Goal: Information Seeking & Learning: Compare options

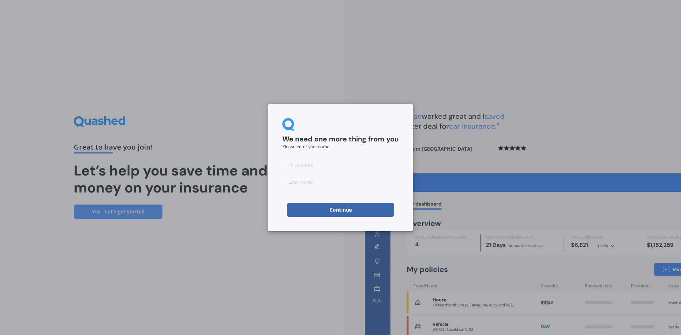
click at [305, 160] on input at bounding box center [340, 164] width 116 height 14
type input "[PERSON_NAME]"
drag, startPoint x: 326, startPoint y: 164, endPoint x: 320, endPoint y: 171, distance: 9.1
click at [326, 164] on input "[PERSON_NAME]" at bounding box center [340, 164] width 116 height 14
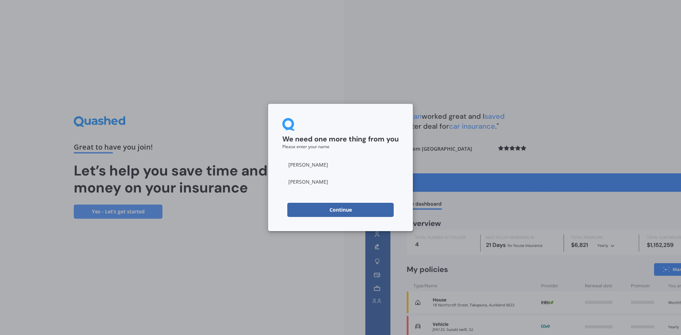
drag, startPoint x: 300, startPoint y: 185, endPoint x: 298, endPoint y: 189, distance: 4.1
click at [300, 185] on input "[PERSON_NAME]" at bounding box center [340, 181] width 116 height 14
click at [286, 199] on form "We need one more thing from you Please enter your name [PERSON_NAME] Continue" at bounding box center [340, 167] width 116 height 99
click at [321, 207] on button "Continue" at bounding box center [340, 210] width 106 height 14
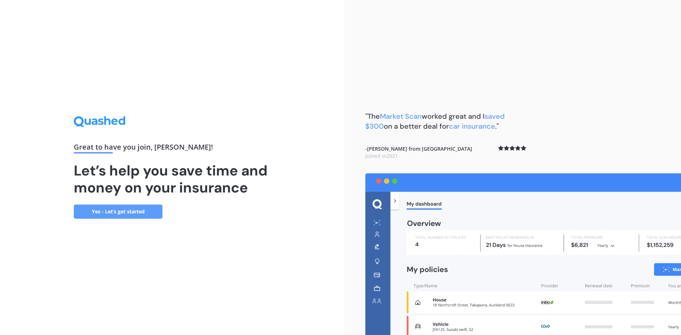
click at [103, 212] on link "Yes - Let’s get started" at bounding box center [118, 212] width 89 height 14
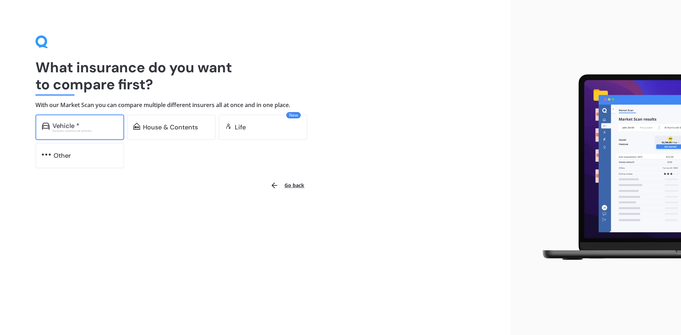
click at [60, 126] on div "Vehicle *" at bounding box center [65, 125] width 27 height 7
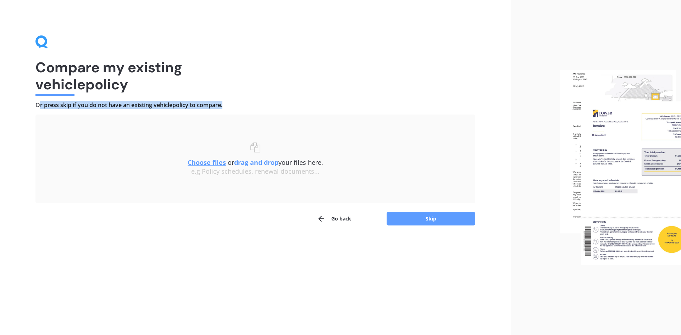
drag, startPoint x: 41, startPoint y: 104, endPoint x: 217, endPoint y: 110, distance: 175.6
click at [214, 111] on div "Compare my existing vehicle policy Or press skip if you do not have an existing…" at bounding box center [255, 130] width 440 height 190
click at [237, 106] on h4 "Or press skip if you do not have an existing vehicle policy to compare." at bounding box center [255, 104] width 440 height 7
click at [208, 161] on u "Choose files" at bounding box center [207, 162] width 38 height 9
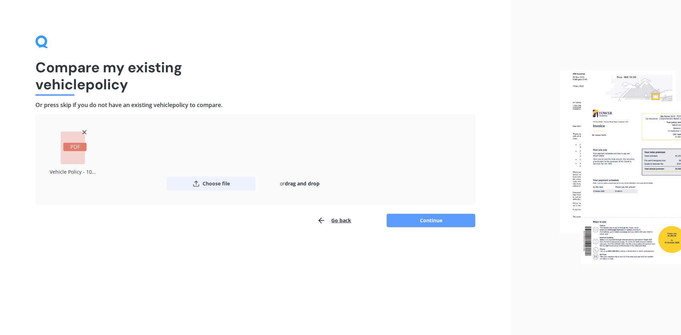
click at [222, 186] on button "Choose file" at bounding box center [211, 184] width 89 height 14
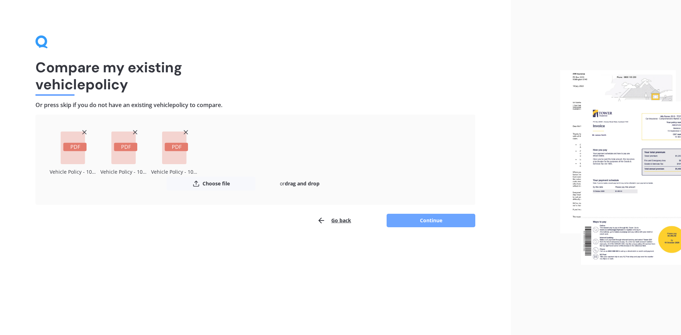
click at [418, 220] on button "Continue" at bounding box center [430, 220] width 89 height 13
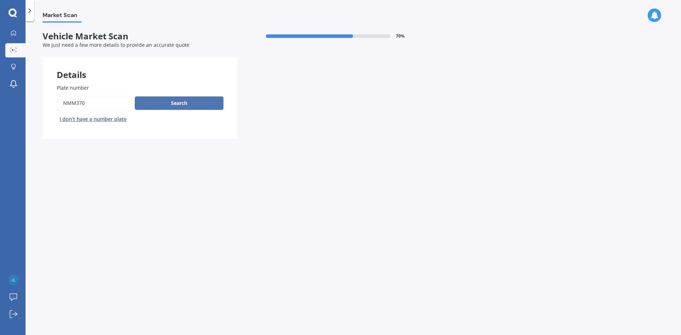
click at [184, 107] on button "Search" at bounding box center [179, 102] width 89 height 13
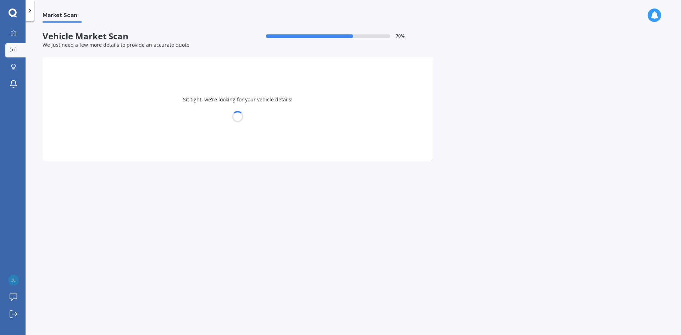
select select "MAZDA"
select select "ATENZA"
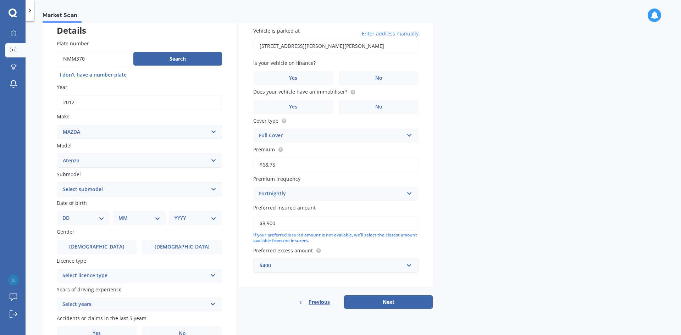
scroll to position [82, 0]
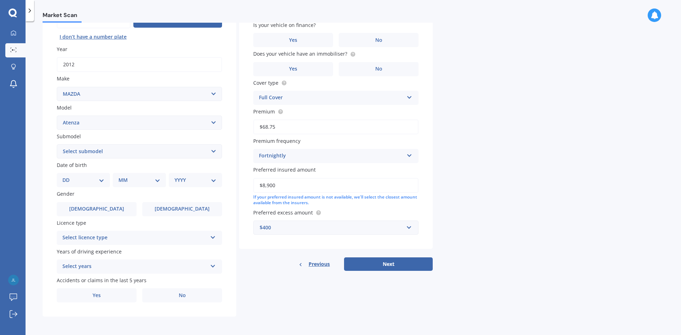
click at [90, 176] on select "DD 01 02 03 04 05 06 07 08 09 10 11 12 13 14 15 16 17 18 19 20 21 22 23 24 25 2…" at bounding box center [83, 180] width 42 height 8
select select "23"
click at [68, 176] on select "DD 01 02 03 04 05 06 07 08 09 10 11 12 13 14 15 16 17 18 19 20 21 22 23 24 25 2…" at bounding box center [83, 180] width 42 height 8
click at [135, 177] on select "MM 01 02 03 04 05 06 07 08 09 10 11 12" at bounding box center [140, 180] width 39 height 8
select select "07"
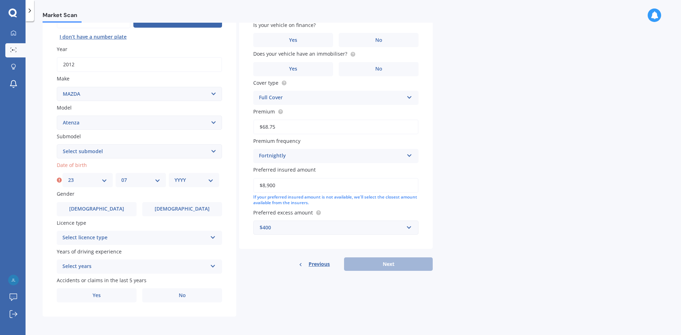
click at [121, 176] on select "MM 01 02 03 04 05 06 07 08 09 10 11 12" at bounding box center [140, 180] width 39 height 8
click at [182, 183] on select "YYYY 2025 2024 2023 2022 2021 2020 2019 2018 2017 2016 2015 2014 2013 2012 2011…" at bounding box center [193, 180] width 39 height 8
click at [174, 176] on select "YYYY 2025 2024 2023 2022 2021 2020 2019 2018 2017 2016 2015 2014 2013 2012 2011…" at bounding box center [193, 180] width 39 height 8
click at [192, 179] on select "YYYY 2025 2024 2023 2022 2021 2020 2019 2018 2017 2016 2015 2014 2013 2012 2011…" at bounding box center [195, 180] width 42 height 8
select select "2006"
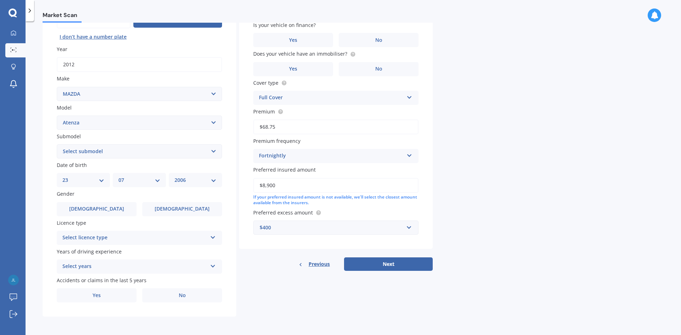
click at [174, 176] on select "YYYY 2025 2024 2023 2022 2021 2020 2019 2018 2017 2016 2015 2014 2013 2012 2011…" at bounding box center [195, 180] width 42 height 8
click at [101, 208] on span "[DEMOGRAPHIC_DATA]" at bounding box center [96, 209] width 56 height 6
click at [0, 0] on input "[DEMOGRAPHIC_DATA]" at bounding box center [0, 0] width 0 height 0
click at [104, 236] on div "Select licence type" at bounding box center [134, 238] width 145 height 9
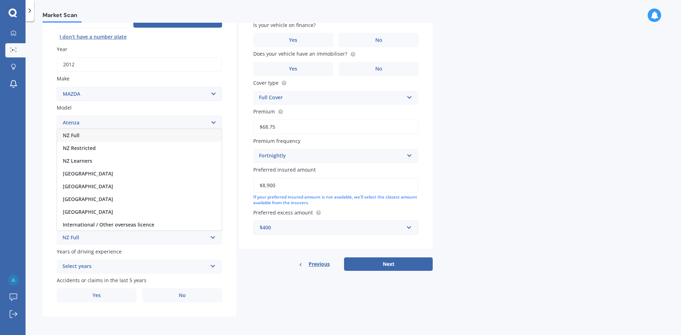
click at [84, 136] on div "NZ Full" at bounding box center [139, 135] width 164 height 13
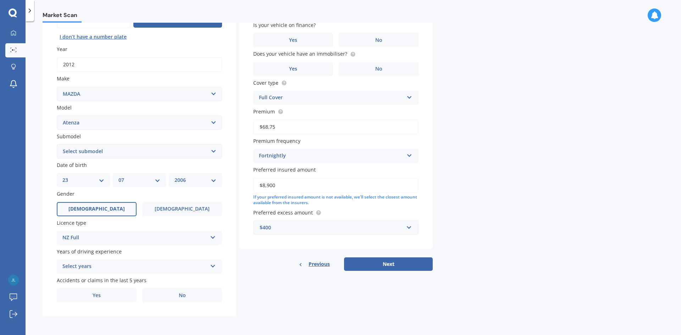
click at [153, 265] on div "Select years" at bounding box center [134, 266] width 145 height 9
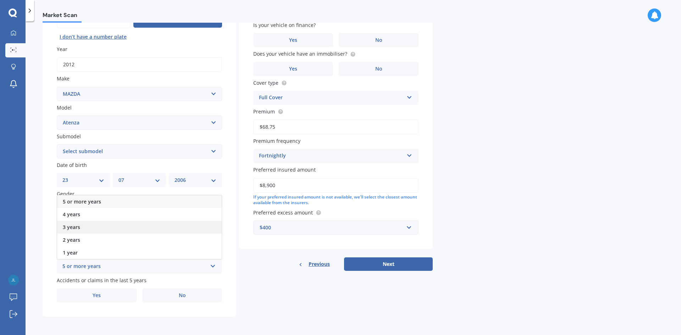
click at [94, 228] on div "3 years" at bounding box center [139, 227] width 164 height 13
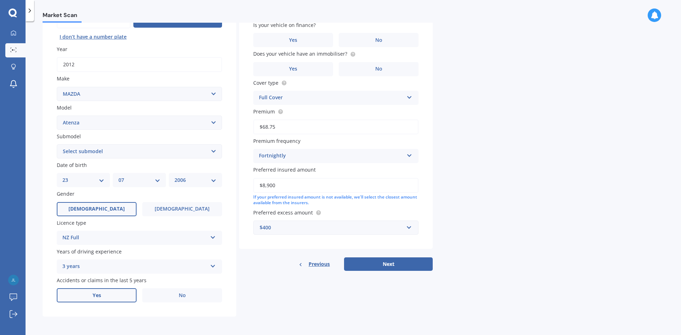
click at [110, 296] on label "Yes" at bounding box center [97, 295] width 80 height 14
click at [0, 0] on input "Yes" at bounding box center [0, 0] width 0 height 0
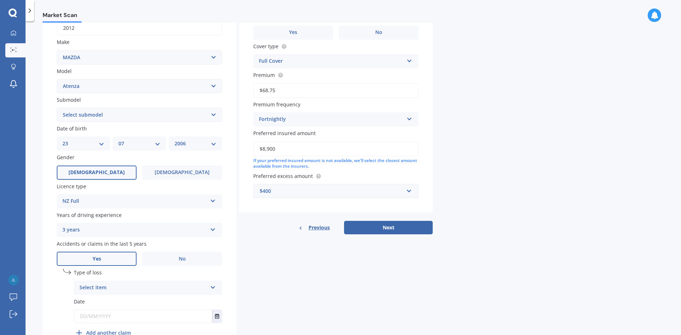
scroll to position [153, 0]
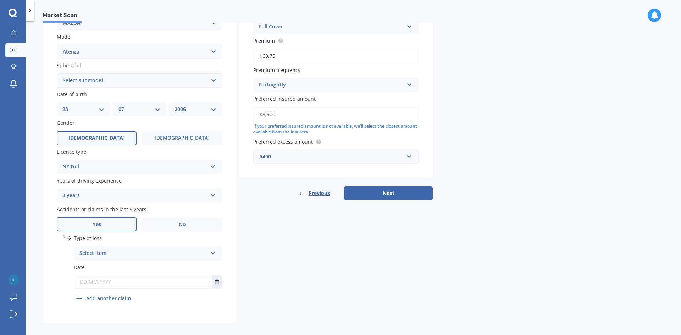
click at [130, 250] on div "Select item" at bounding box center [143, 253] width 128 height 9
click at [117, 266] on span "At fault accident" at bounding box center [100, 267] width 40 height 7
click at [90, 280] on input "text" at bounding box center [143, 281] width 138 height 13
click at [220, 282] on button "Select date" at bounding box center [217, 281] width 10 height 13
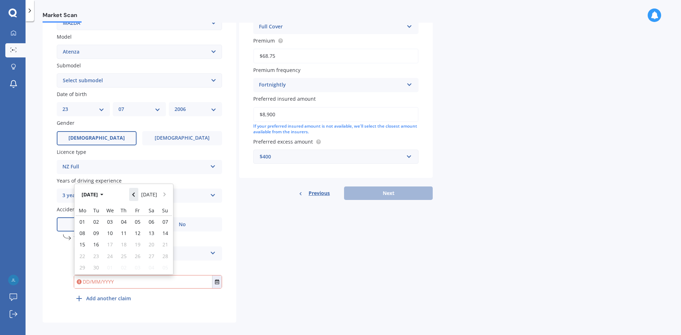
click at [135, 194] on icon "Navigate back" at bounding box center [133, 194] width 3 height 5
click at [135, 194] on icon "Navigate back" at bounding box center [133, 192] width 3 height 5
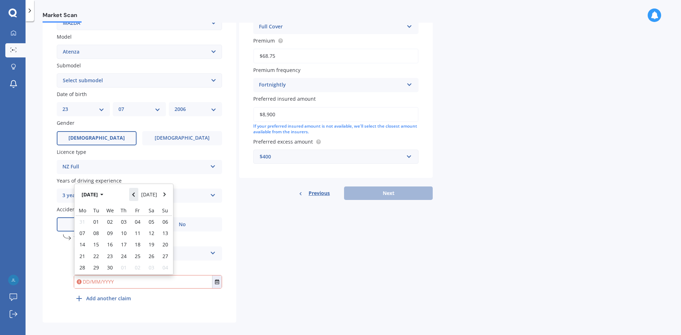
click at [135, 194] on icon "Navigate back" at bounding box center [133, 194] width 3 height 5
click at [135, 194] on icon "Navigate back" at bounding box center [133, 192] width 3 height 5
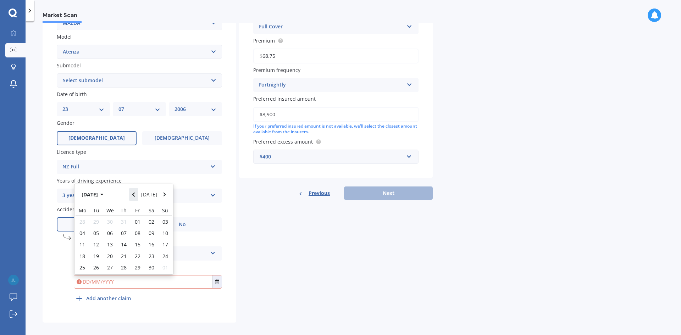
click at [135, 194] on icon "Navigate back" at bounding box center [133, 194] width 3 height 5
click at [135, 194] on icon "Navigate back" at bounding box center [133, 192] width 3 height 5
click at [135, 194] on icon "Navigate back" at bounding box center [133, 194] width 3 height 5
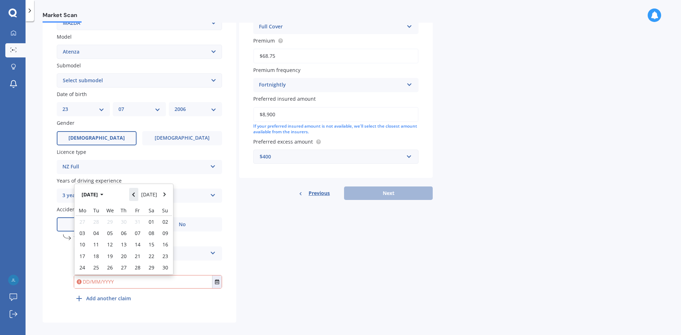
click at [135, 194] on icon "Navigate back" at bounding box center [133, 194] width 3 height 5
click at [163, 194] on icon "Navigate forward" at bounding box center [164, 194] width 3 height 5
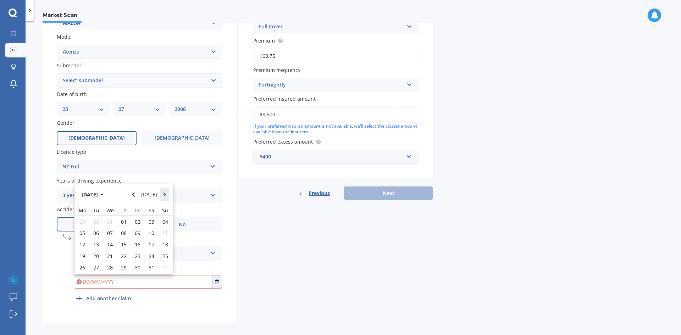
click at [163, 194] on icon "Navigate forward" at bounding box center [164, 194] width 3 height 5
click at [133, 192] on button "Navigate back" at bounding box center [133, 192] width 9 height 13
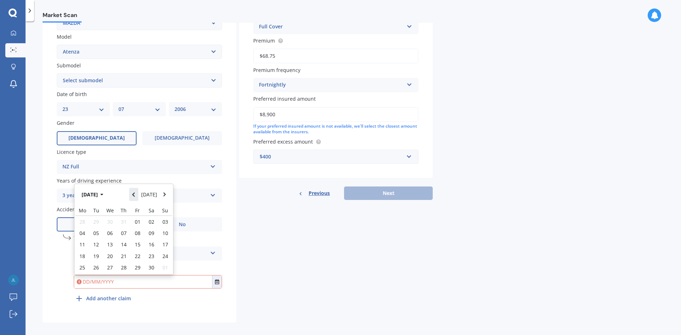
click at [133, 192] on button "Navigate back" at bounding box center [133, 194] width 9 height 13
click at [133, 192] on button "Navigate back" at bounding box center [133, 192] width 9 height 13
click at [134, 192] on icon "Navigate back" at bounding box center [133, 194] width 3 height 5
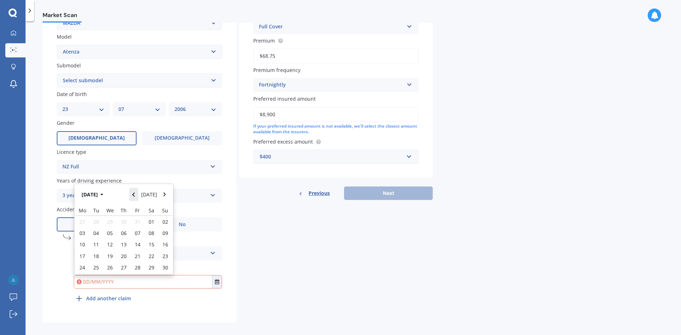
click at [134, 192] on icon "Navigate back" at bounding box center [133, 194] width 3 height 5
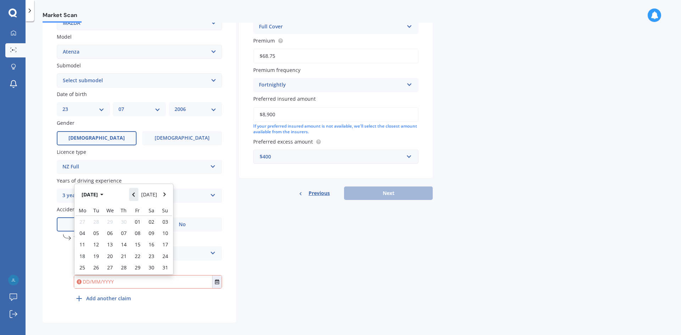
click at [134, 192] on icon "Navigate back" at bounding box center [133, 194] width 3 height 5
click at [164, 192] on icon "Navigate forward" at bounding box center [164, 194] width 3 height 5
click at [137, 234] on span "08" at bounding box center [138, 233] width 6 height 7
type input "[DATE]"
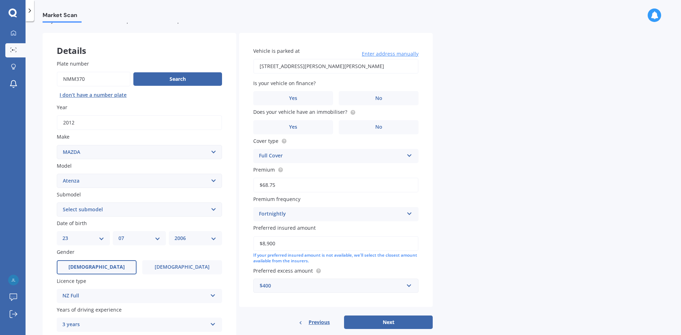
scroll to position [11, 0]
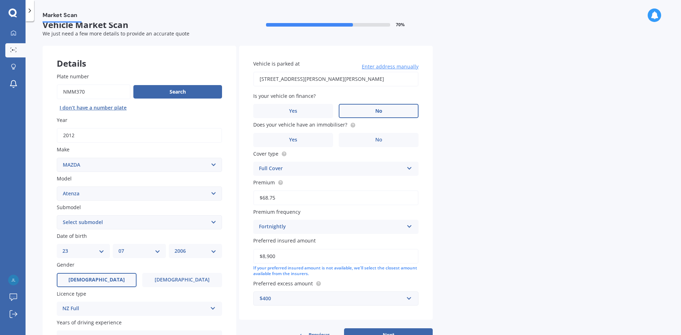
click at [384, 106] on label "No" at bounding box center [379, 111] width 80 height 14
click at [0, 0] on input "No" at bounding box center [0, 0] width 0 height 0
click at [320, 144] on label "Yes" at bounding box center [293, 140] width 80 height 14
click at [0, 0] on input "Yes" at bounding box center [0, 0] width 0 height 0
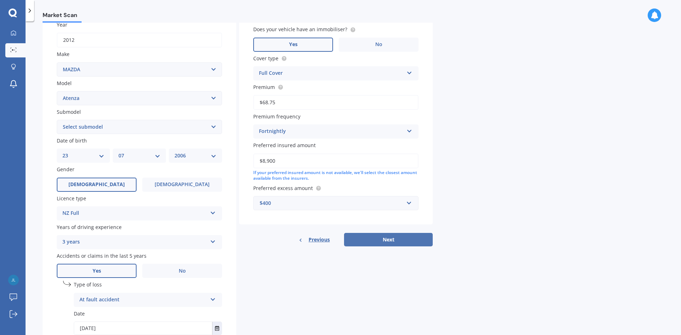
scroll to position [118, 0]
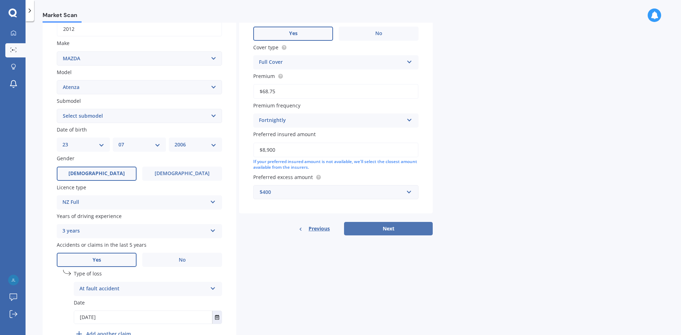
click at [393, 223] on button "Next" at bounding box center [388, 228] width 89 height 13
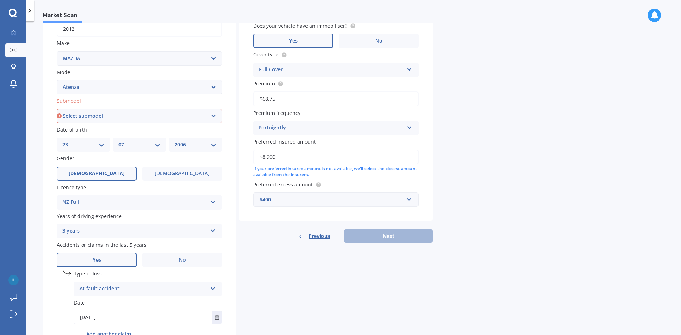
click at [86, 113] on select "Select submodel (All other) Diesel Diesel Turbo Hatchback Sedan Turbo Wagon" at bounding box center [139, 116] width 165 height 14
select select "WAGON"
click at [57, 109] on select "Select submodel (All other) Diesel Diesel Turbo Hatchback Sedan Turbo Wagon" at bounding box center [139, 116] width 165 height 14
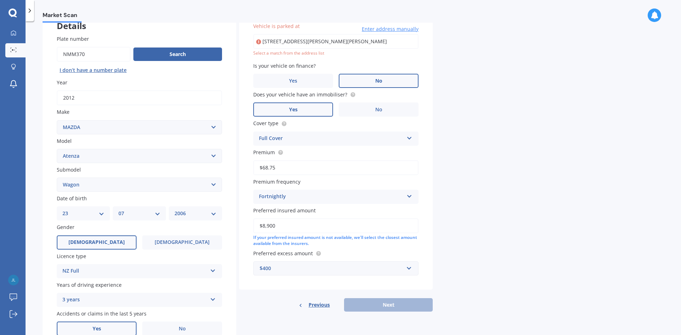
scroll to position [49, 0]
type input "[STREET_ADDRESS][PERSON_NAME][PERSON_NAME]"
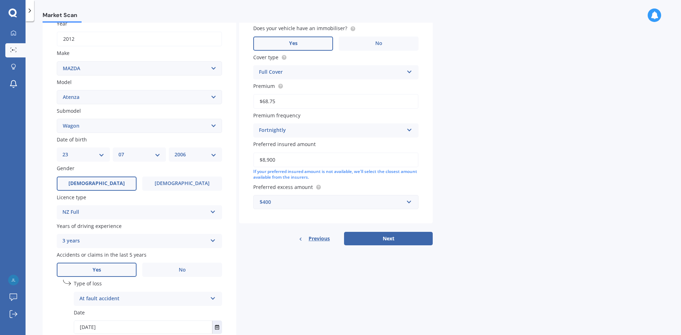
scroll to position [155, 0]
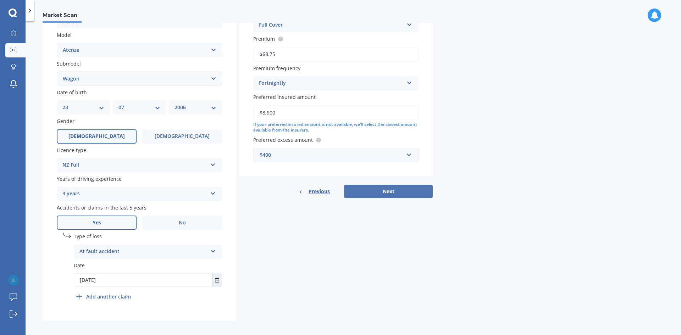
click at [398, 192] on button "Next" at bounding box center [388, 191] width 89 height 13
select select "23"
select select "07"
select select "2006"
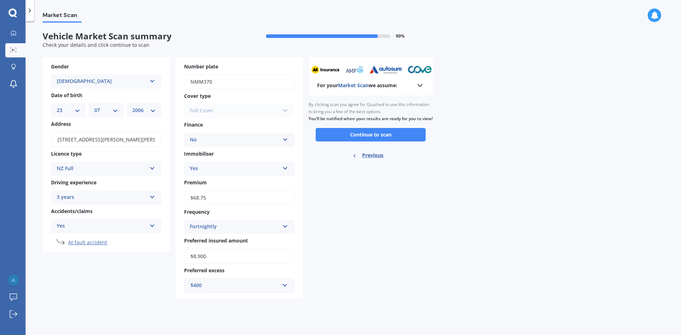
scroll to position [0, 0]
click at [369, 141] on button "Continue to scan" at bounding box center [371, 134] width 110 height 13
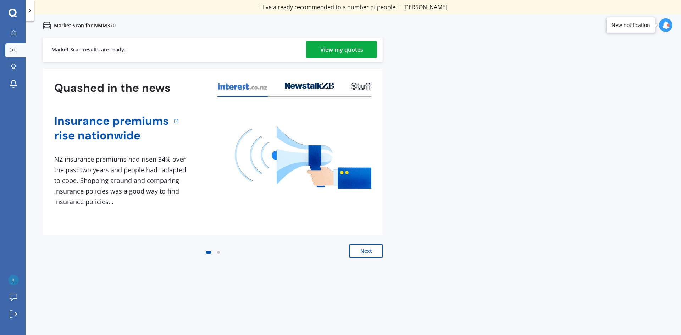
click at [351, 50] on div "View my quotes" at bounding box center [341, 49] width 43 height 17
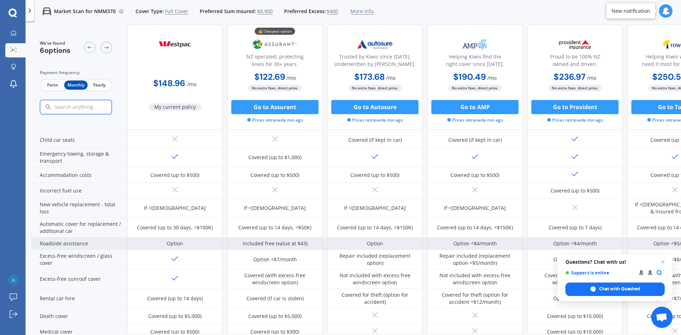
scroll to position [177, 0]
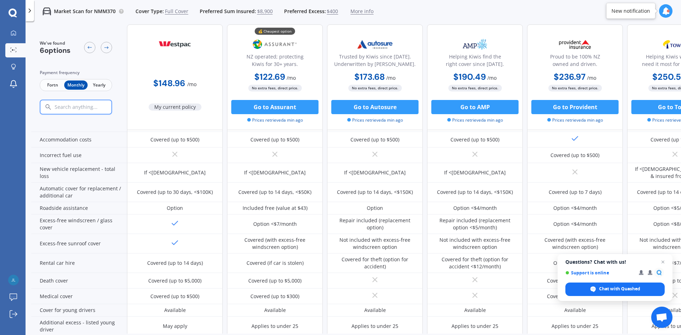
click at [58, 86] on span "Fortn" at bounding box center [52, 84] width 23 height 9
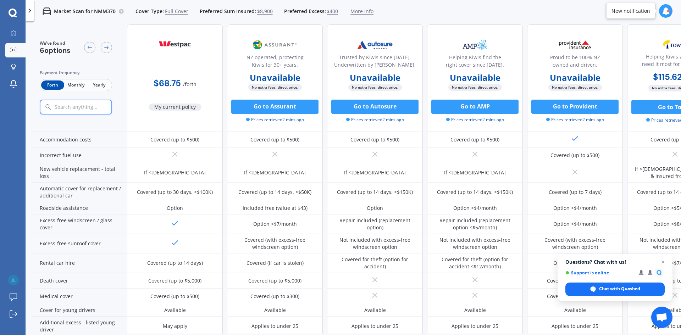
click at [102, 84] on span "Yearly" at bounding box center [99, 84] width 23 height 9
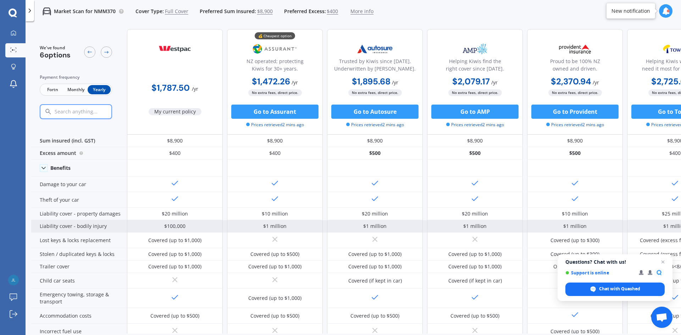
scroll to position [0, 0]
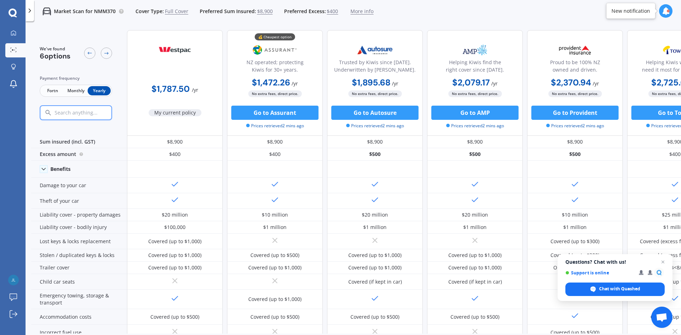
click at [55, 91] on span "Fortn" at bounding box center [52, 90] width 23 height 9
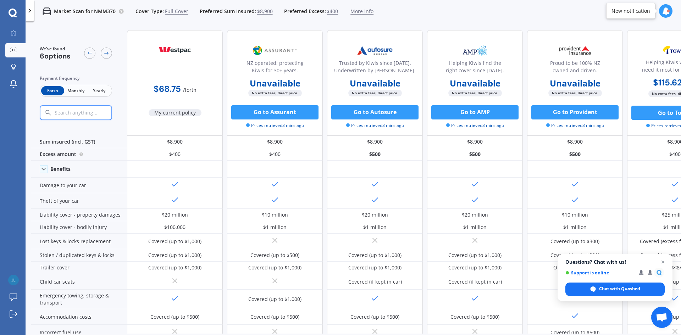
click at [28, 9] on icon at bounding box center [29, 10] width 7 height 7
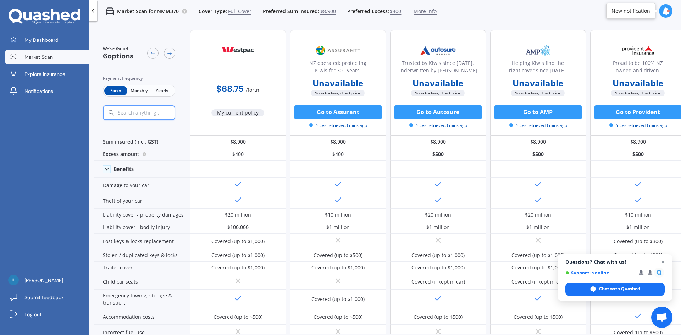
click at [47, 58] on span "Market Scan" at bounding box center [38, 57] width 28 height 7
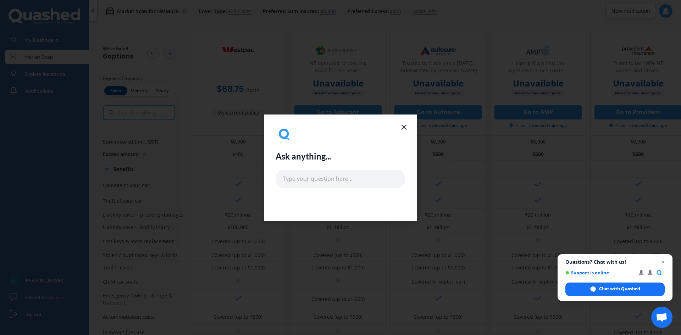
click at [404, 129] on icon at bounding box center [404, 127] width 9 height 9
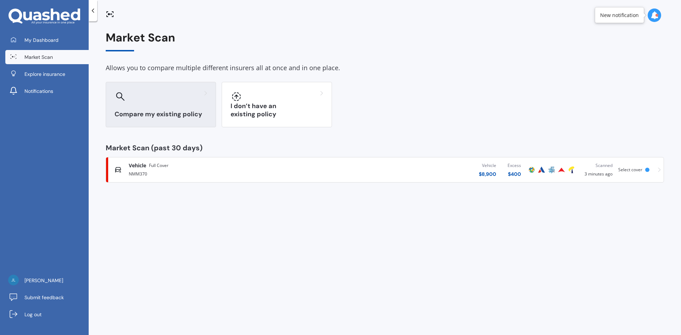
click at [140, 103] on div "Compare my existing policy" at bounding box center [161, 104] width 110 height 45
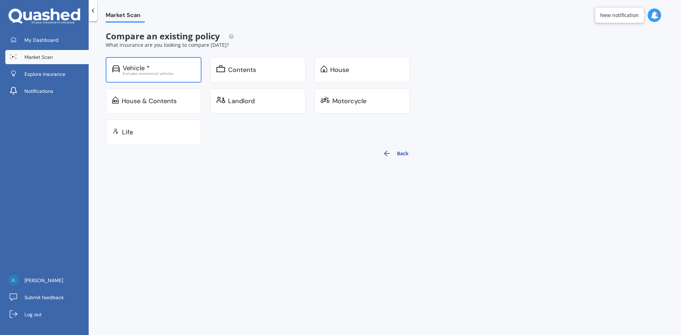
click at [144, 72] on div "Excludes commercial vehicles" at bounding box center [159, 74] width 72 height 4
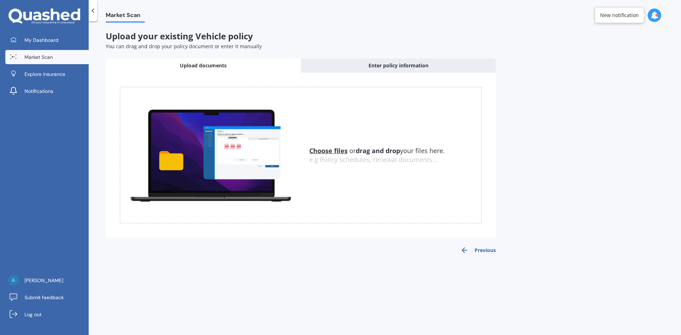
click at [322, 152] on u "Choose files" at bounding box center [328, 150] width 38 height 9
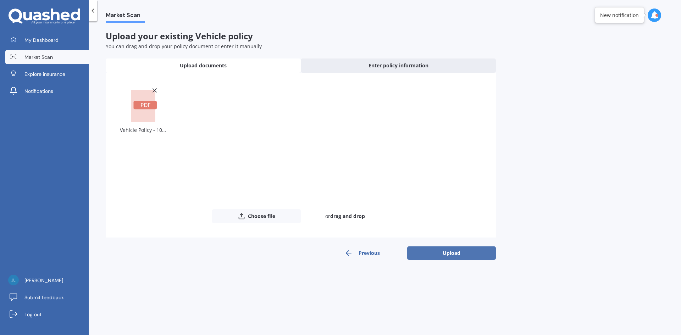
click at [436, 252] on button "Upload" at bounding box center [451, 252] width 89 height 13
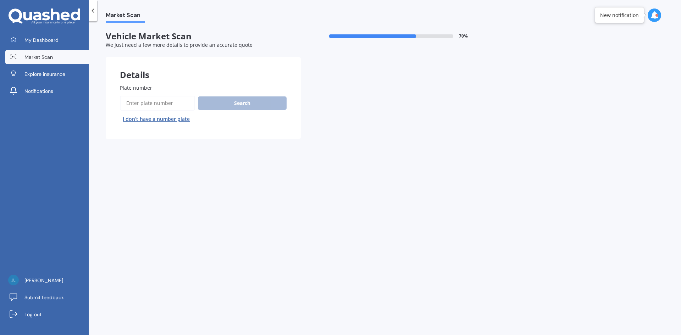
click at [146, 104] on input "Plate number" at bounding box center [157, 103] width 75 height 15
type input "MMN807"
click at [250, 106] on button "Search" at bounding box center [242, 102] width 89 height 13
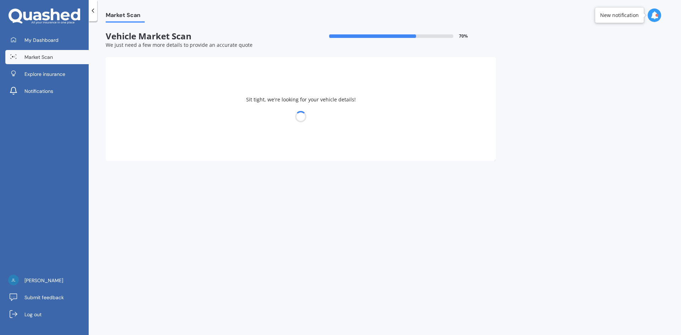
select select "HOLDEN"
select select "TRAILBLAZER"
select select "23"
select select "07"
select select "2006"
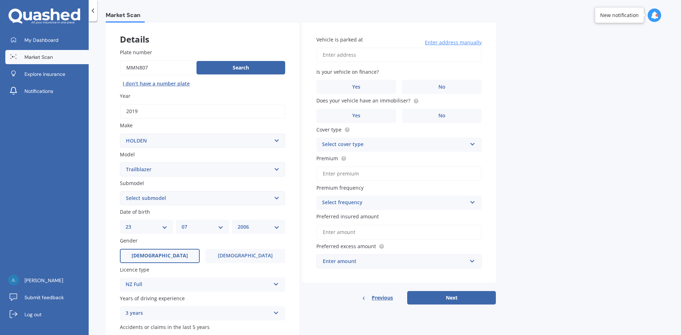
scroll to position [71, 0]
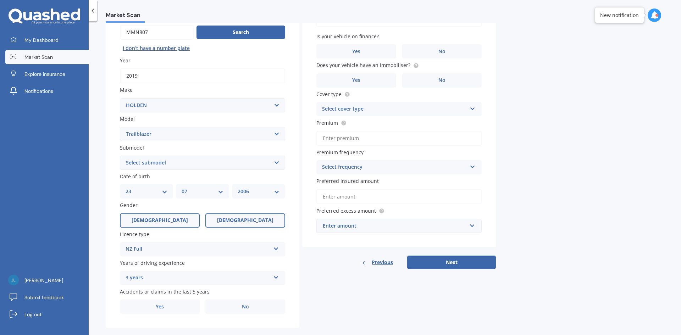
click at [244, 220] on span "[DEMOGRAPHIC_DATA]" at bounding box center [245, 220] width 56 height 6
click at [0, 0] on input "[DEMOGRAPHIC_DATA]" at bounding box center [0, 0] width 0 height 0
click at [157, 194] on select "DD 01 02 03 04 05 06 07 08 09 10 11 12 13 14 15 16 17 18 19 20 21 22 23 24 25 2…" at bounding box center [146, 192] width 42 height 8
select select "02"
click at [125, 188] on select "DD 01 02 03 04 05 06 07 08 09 10 11 12 13 14 15 16 17 18 19 20 21 22 23 24 25 2…" at bounding box center [146, 192] width 42 height 8
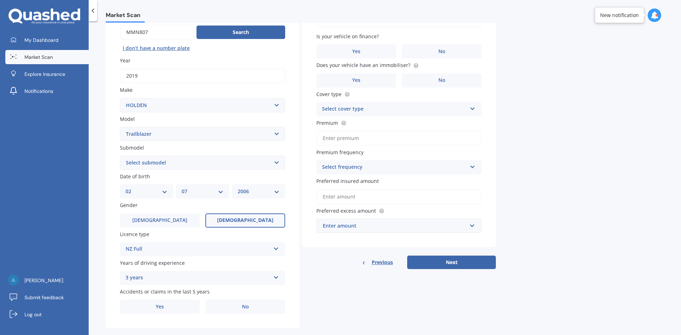
click at [202, 191] on select "MM 01 02 03 04 05 06 07 08 09 10 11 12" at bounding box center [203, 192] width 42 height 8
select select "10"
click at [182, 188] on select "MM 01 02 03 04 05 06 07 08 09 10 11 12" at bounding box center [203, 192] width 42 height 8
click at [259, 191] on select "YYYY 2025 2024 2023 2022 2021 2020 2019 2018 2017 2016 2015 2014 2013 2012 2011…" at bounding box center [259, 192] width 42 height 8
select select "1976"
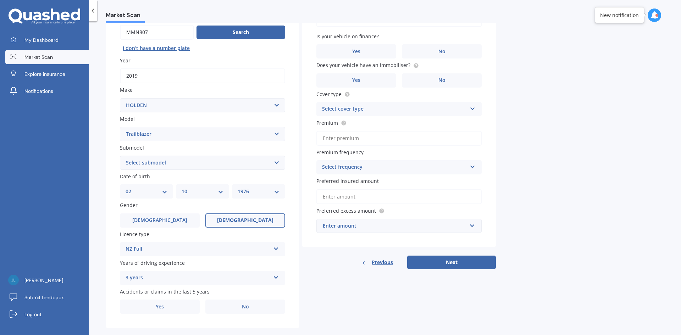
click at [238, 188] on select "YYYY 2025 2024 2023 2022 2021 2020 2019 2018 2017 2016 2015 2014 2013 2012 2011…" at bounding box center [259, 192] width 42 height 8
click at [172, 275] on div "3 years" at bounding box center [197, 278] width 145 height 9
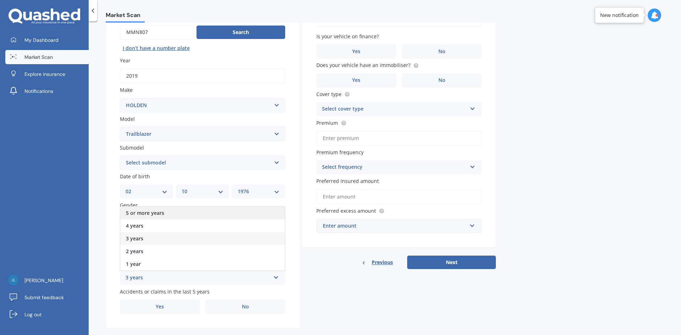
click at [153, 214] on span "5 or more years" at bounding box center [145, 213] width 38 height 7
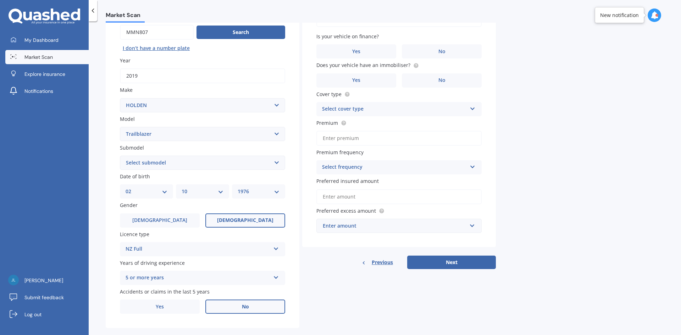
click at [240, 305] on label "No" at bounding box center [245, 307] width 80 height 14
click at [0, 0] on input "No" at bounding box center [0, 0] width 0 height 0
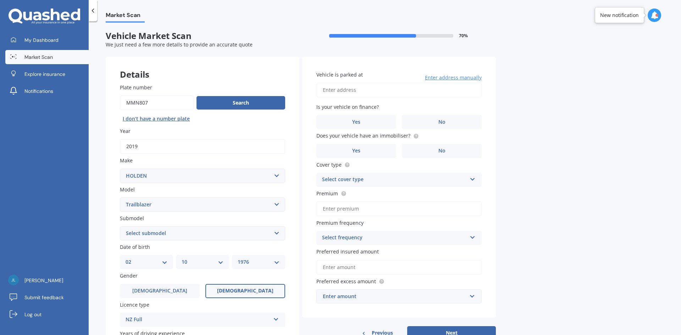
scroll to position [0, 0]
click at [336, 89] on input "Vehicle is parked at" at bounding box center [398, 90] width 165 height 15
type input "[STREET_ADDRESS]"
click at [442, 125] on span "No" at bounding box center [441, 122] width 7 height 6
click at [0, 0] on input "No" at bounding box center [0, 0] width 0 height 0
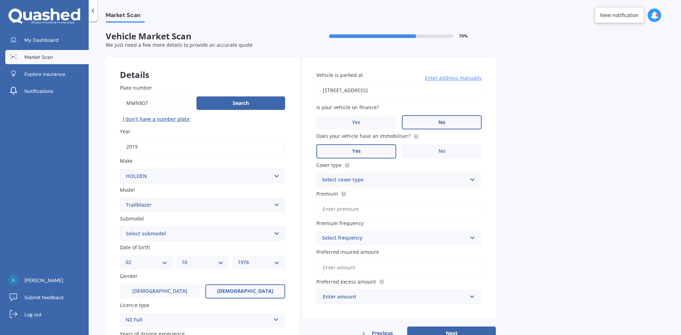
click at [366, 151] on label "Yes" at bounding box center [356, 151] width 80 height 14
click at [0, 0] on input "Yes" at bounding box center [0, 0] width 0 height 0
click at [361, 179] on div "Select cover type" at bounding box center [394, 180] width 145 height 9
click at [350, 193] on span "Comprehensive" at bounding box center [341, 193] width 38 height 7
click at [158, 232] on select "Select submodel LT LTZ" at bounding box center [202, 234] width 165 height 14
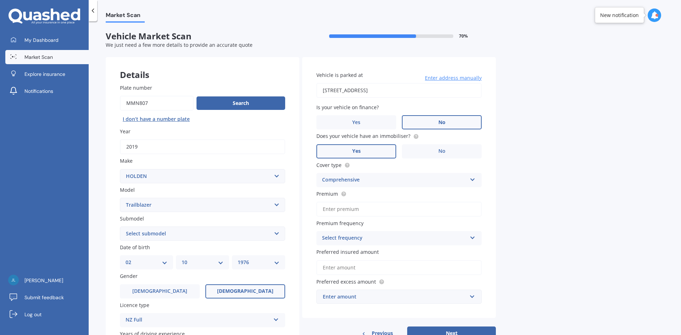
select select "LTZ"
click at [120, 227] on select "Select submodel LT LTZ" at bounding box center [202, 234] width 165 height 14
click at [336, 210] on input "Premium" at bounding box center [398, 209] width 165 height 15
click at [365, 238] on div "Select frequency" at bounding box center [394, 238] width 145 height 9
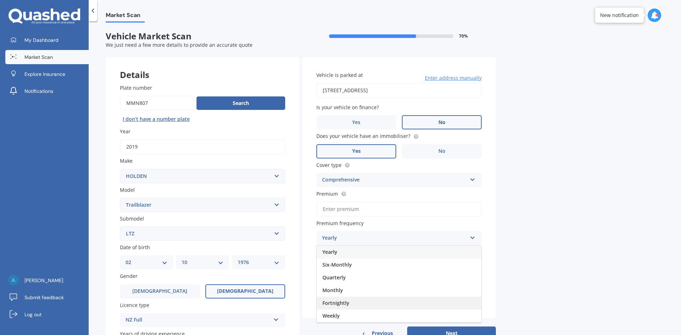
click at [352, 299] on div "Fortnightly" at bounding box center [399, 303] width 164 height 13
click at [343, 268] on input "Preferred insured amount" at bounding box center [398, 267] width 165 height 15
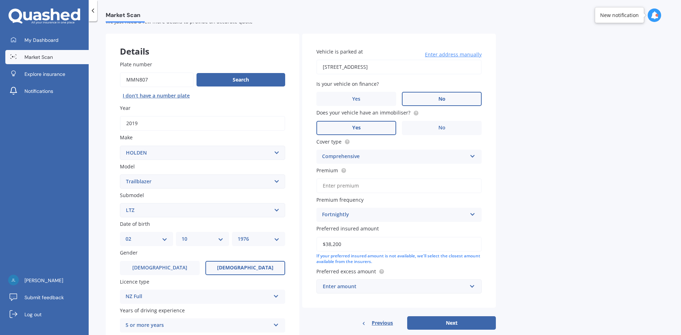
scroll to position [35, 0]
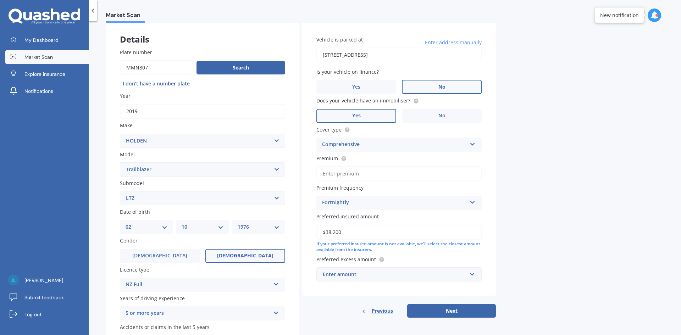
type input "$38,200"
click at [345, 277] on div "Enter amount" at bounding box center [395, 274] width 144 height 8
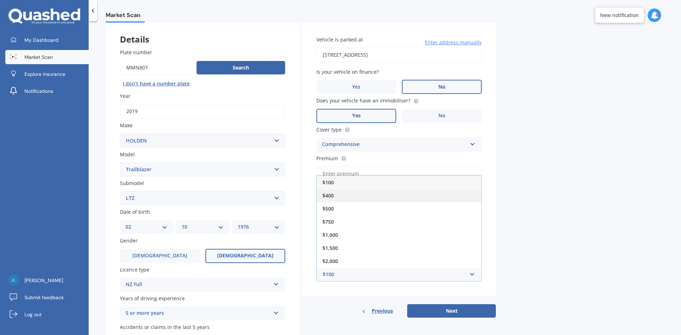
click at [337, 199] on div "$400" at bounding box center [399, 195] width 164 height 13
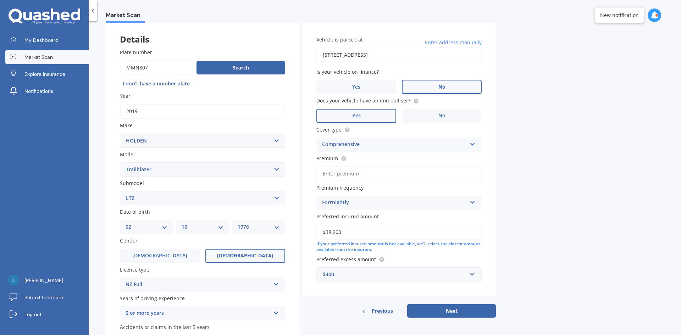
click at [355, 298] on div "Vehicle is parked at [STREET_ADDRESS] Enter address manually Is your vehicle on…" at bounding box center [399, 170] width 194 height 296
click at [337, 177] on input "Premium" at bounding box center [398, 173] width 165 height 15
type input "$68.75"
click at [379, 158] on label "Premium" at bounding box center [397, 158] width 162 height 7
click at [379, 166] on input "$68.75" at bounding box center [398, 173] width 165 height 15
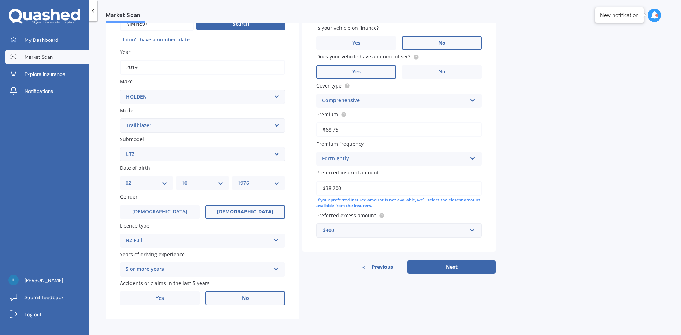
scroll to position [82, 0]
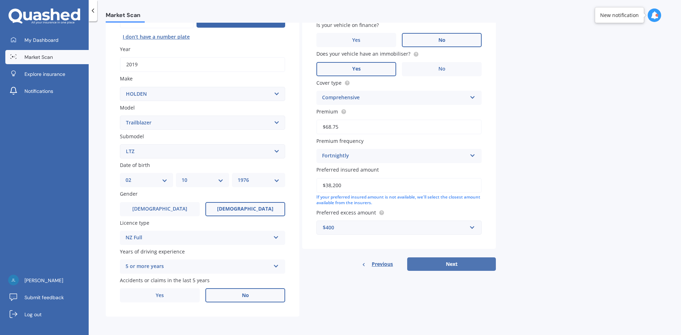
click at [458, 267] on button "Next" at bounding box center [451, 263] width 89 height 13
select select "02"
select select "10"
select select "1976"
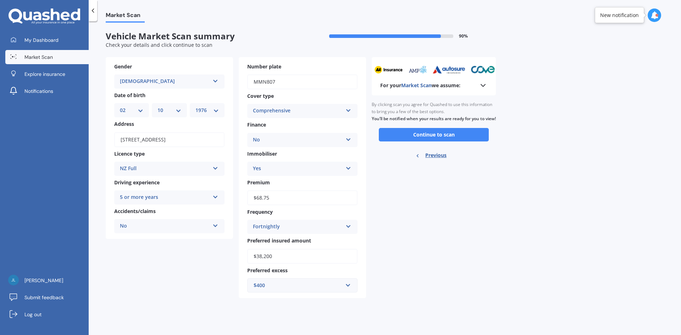
scroll to position [0, 0]
click at [442, 141] on button "Continue to scan" at bounding box center [434, 134] width 110 height 13
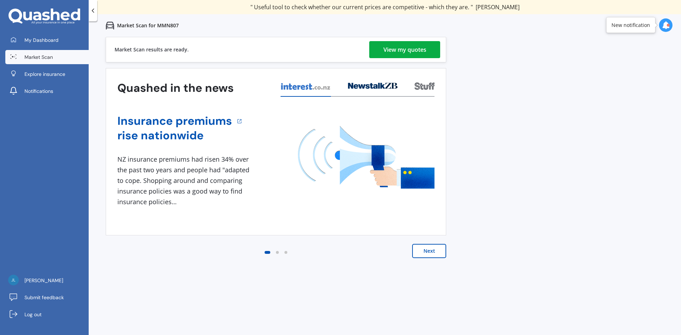
drag, startPoint x: 398, startPoint y: 52, endPoint x: 212, endPoint y: 22, distance: 189.3
click at [398, 52] on div "View my quotes" at bounding box center [404, 49] width 43 height 17
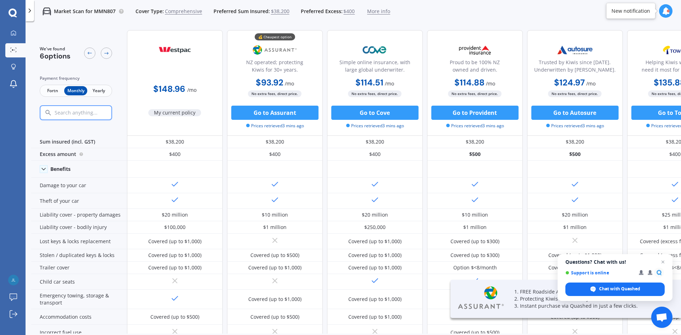
click at [52, 90] on span "Fortn" at bounding box center [52, 90] width 23 height 9
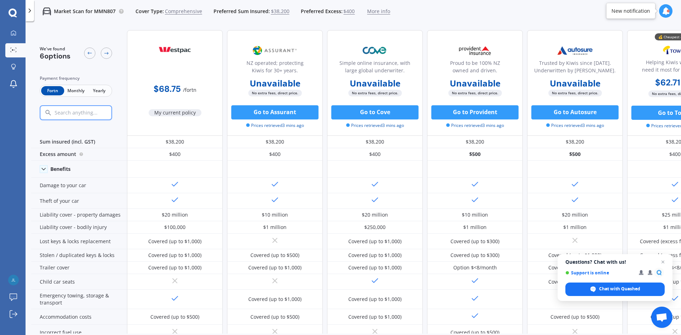
click at [75, 89] on span "Monthly" at bounding box center [75, 90] width 23 height 9
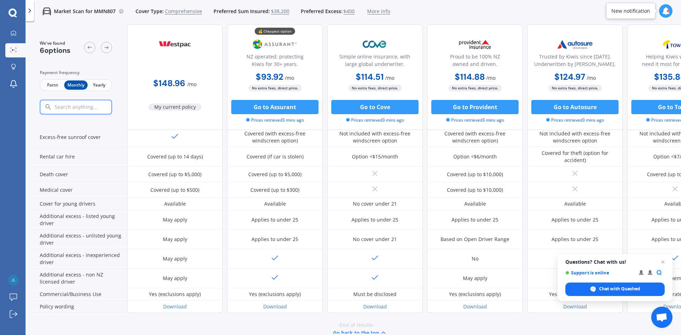
scroll to position [300, 0]
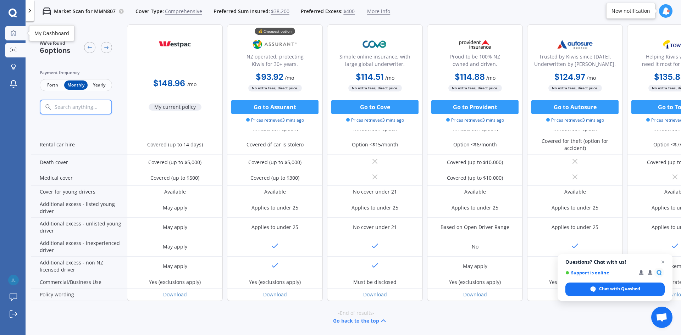
click at [9, 31] on div at bounding box center [13, 33] width 11 height 6
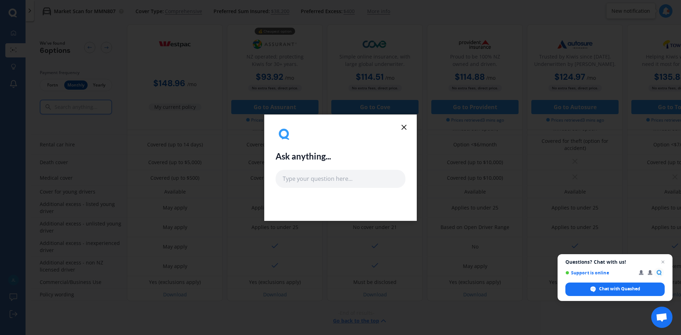
click at [402, 125] on line at bounding box center [404, 127] width 4 height 4
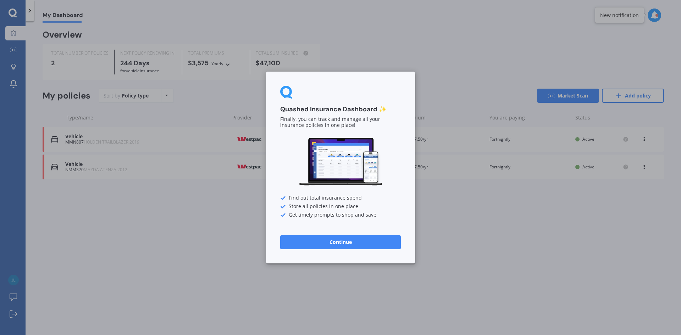
click at [342, 240] on button "Continue" at bounding box center [340, 242] width 121 height 14
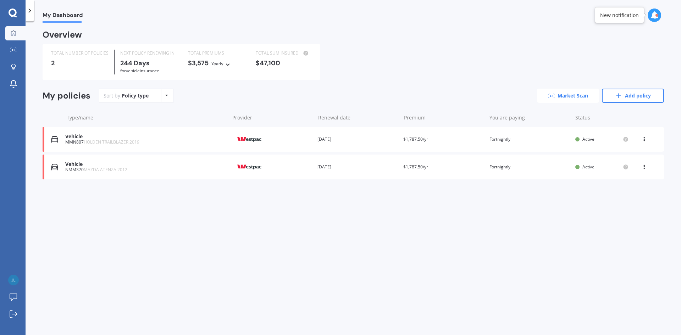
click at [551, 97] on icon at bounding box center [551, 96] width 6 height 5
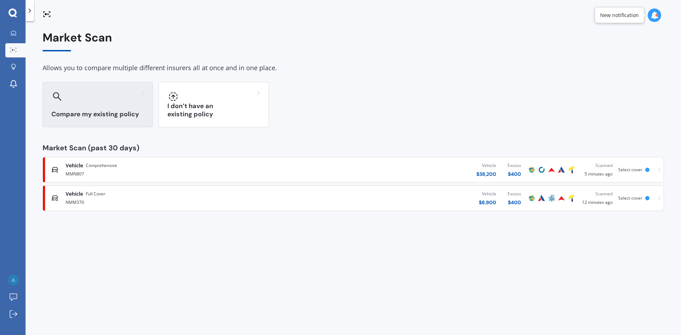
click at [103, 104] on div "Compare my existing policy" at bounding box center [98, 104] width 110 height 45
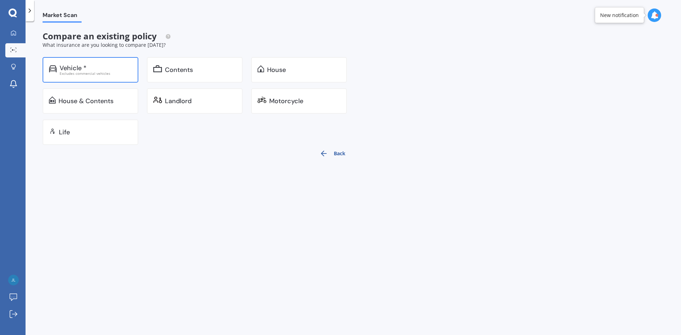
click at [93, 69] on div "Vehicle *" at bounding box center [96, 68] width 72 height 7
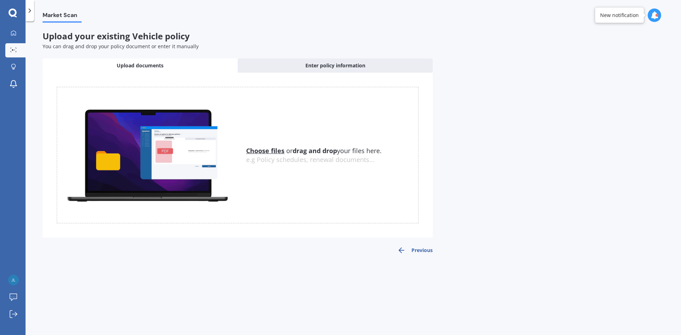
click at [250, 149] on u "Choose files" at bounding box center [265, 150] width 38 height 9
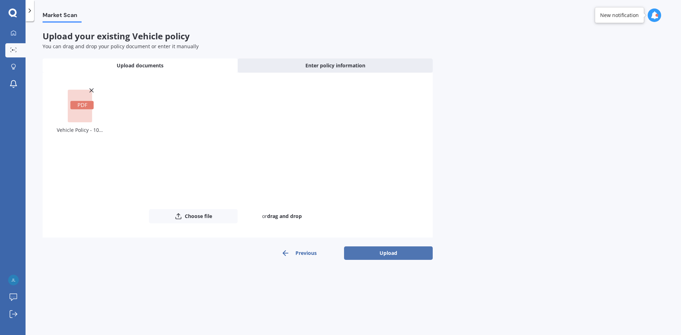
click at [389, 256] on button "Upload" at bounding box center [388, 252] width 89 height 13
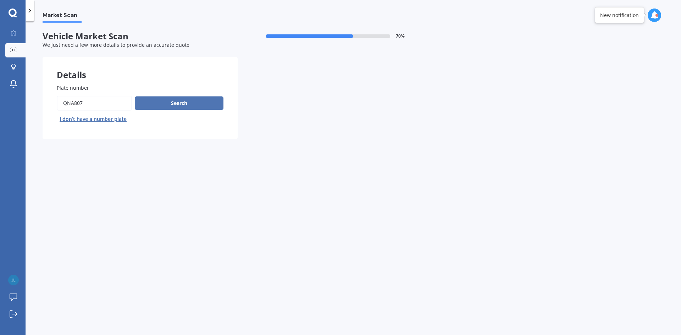
click at [176, 104] on button "Search" at bounding box center [179, 102] width 89 height 13
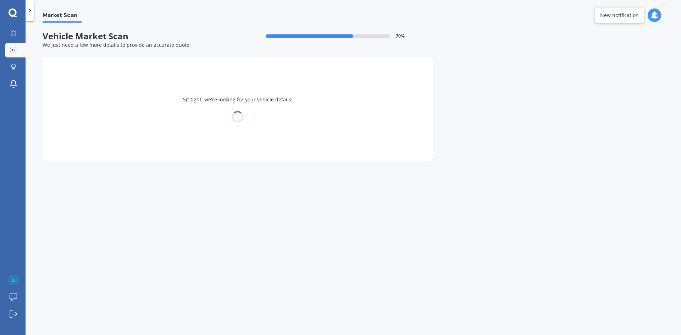
select select "MAZDA"
select select "ATENZA"
select select "02"
select select "10"
select select "1976"
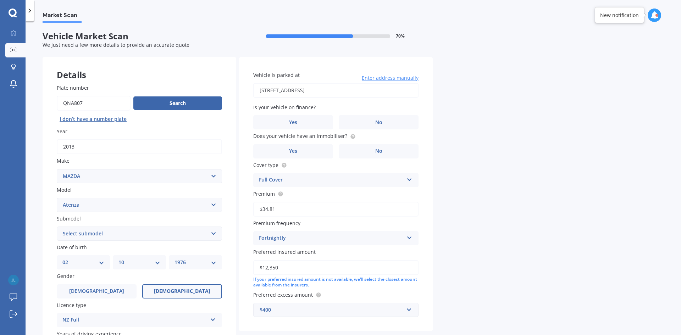
click at [111, 235] on select "Select submodel (All other) Diesel Diesel Turbo Hatchback Sedan Turbo Wagon" at bounding box center [139, 234] width 165 height 14
select select "WAGON"
click at [57, 227] on select "Select submodel (All other) Diesel Diesel Turbo Hatchback Sedan Turbo Wagon" at bounding box center [139, 234] width 165 height 14
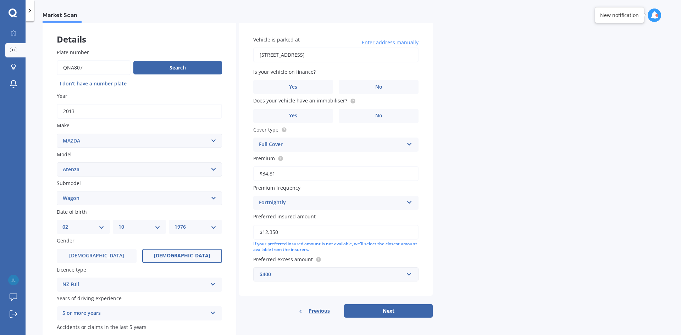
click at [102, 226] on select "DD 01 02 03 04 05 06 07 08 09 10 11 12 13 14 15 16 17 18 19 20 21 22 23 24 25 2…" at bounding box center [83, 227] width 42 height 8
select select "26"
click at [62, 223] on select "DD 01 02 03 04 05 06 07 08 09 10 11 12 13 14 15 16 17 18 19 20 21 22 23 24 25 2…" at bounding box center [83, 227] width 42 height 8
click at [159, 234] on div "MM 01 02 03 04 05 06 07 08 09 10 11 12" at bounding box center [139, 227] width 53 height 14
click at [157, 231] on div "MM 01 02 03 04 05 06 07 08 09 10 11 12" at bounding box center [139, 227] width 53 height 14
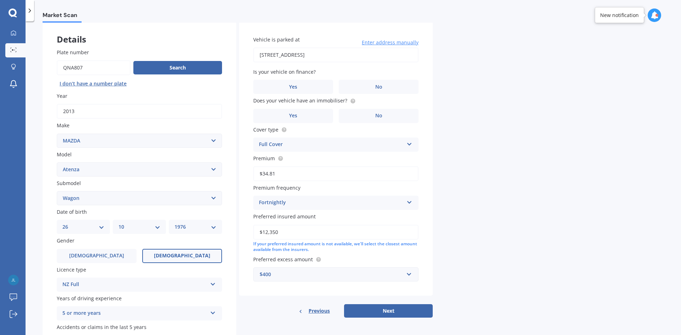
click at [150, 225] on select "MM 01 02 03 04 05 06 07 08 09 10 11 12" at bounding box center [139, 227] width 42 height 8
select select "03"
click at [118, 223] on select "MM 01 02 03 04 05 06 07 08 09 10 11 12" at bounding box center [139, 227] width 42 height 8
click at [196, 227] on select "YYYY 2025 2024 2023 2022 2021 2020 2019 2018 2017 2016 2015 2014 2013 2012 2011…" at bounding box center [195, 227] width 42 height 8
select select "2008"
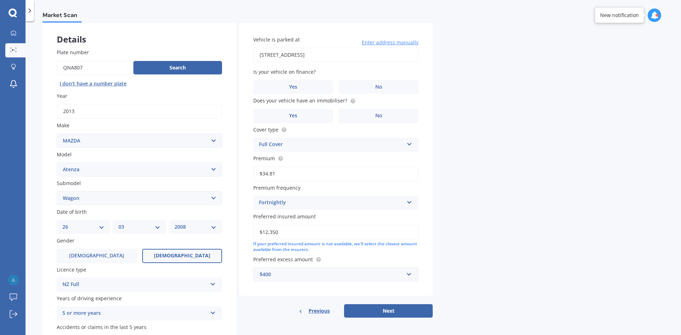
click at [174, 223] on select "YYYY 2025 2024 2023 2022 2021 2020 2019 2018 2017 2016 2015 2014 2013 2012 2011…" at bounding box center [195, 227] width 42 height 8
click at [115, 257] on label "[DEMOGRAPHIC_DATA]" at bounding box center [97, 256] width 80 height 14
click at [0, 0] on input "[DEMOGRAPHIC_DATA]" at bounding box center [0, 0] width 0 height 0
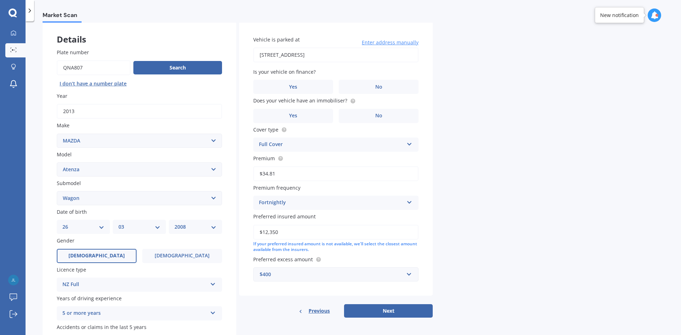
click at [108, 278] on div "NZ Full NZ Full NZ Restricted NZ Learners [GEOGRAPHIC_DATA] [GEOGRAPHIC_DATA] […" at bounding box center [139, 285] width 165 height 14
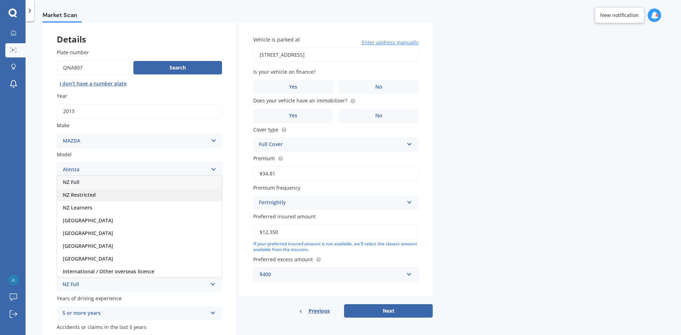
click at [97, 197] on div "NZ Restricted" at bounding box center [139, 195] width 164 height 13
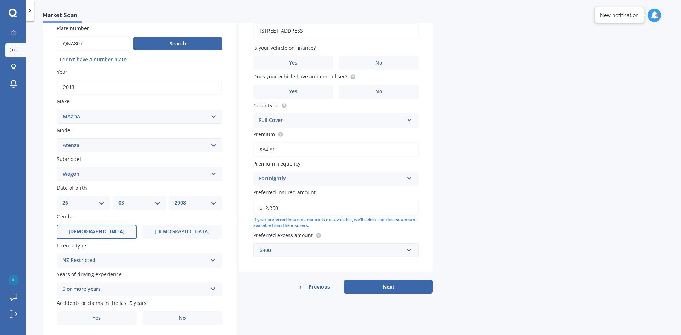
scroll to position [71, 0]
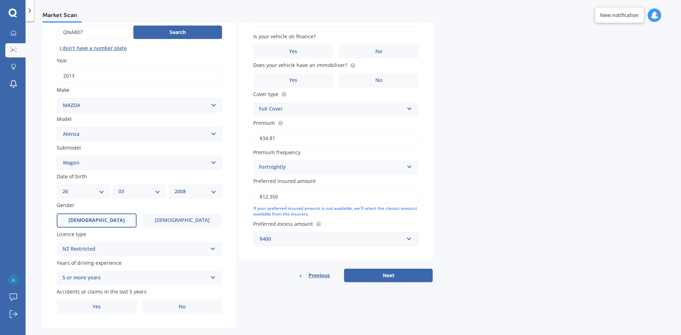
click at [119, 281] on div "5 or more years" at bounding box center [134, 278] width 145 height 9
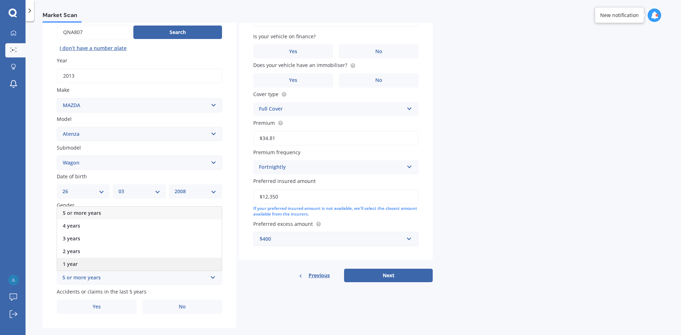
click at [95, 265] on div "1 year" at bounding box center [139, 264] width 164 height 13
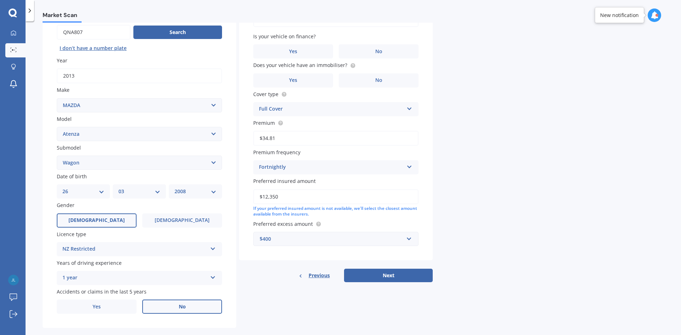
click at [183, 306] on span "No" at bounding box center [182, 307] width 7 height 6
click at [0, 0] on input "No" at bounding box center [0, 0] width 0 height 0
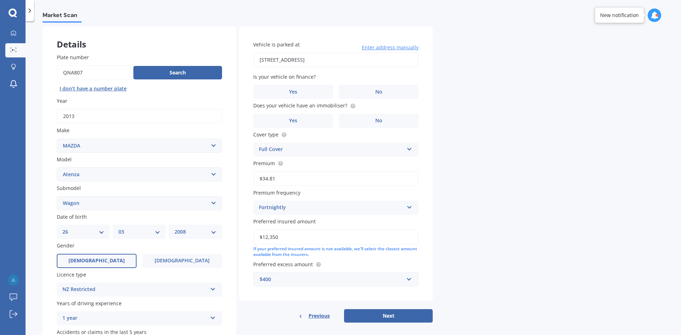
scroll to position [0, 0]
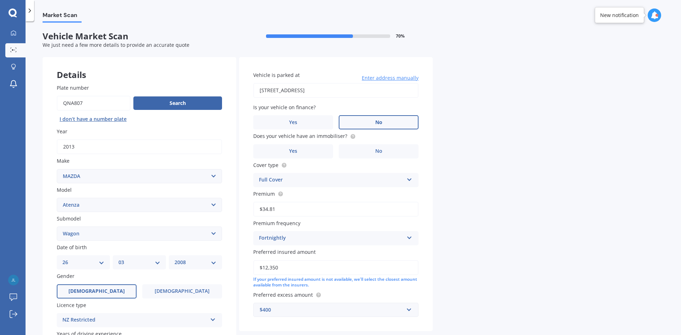
click at [377, 122] on span "No" at bounding box center [378, 122] width 7 height 6
click at [0, 0] on input "No" at bounding box center [0, 0] width 0 height 0
click at [292, 149] on span "Yes" at bounding box center [293, 151] width 9 height 6
click at [0, 0] on input "Yes" at bounding box center [0, 0] width 0 height 0
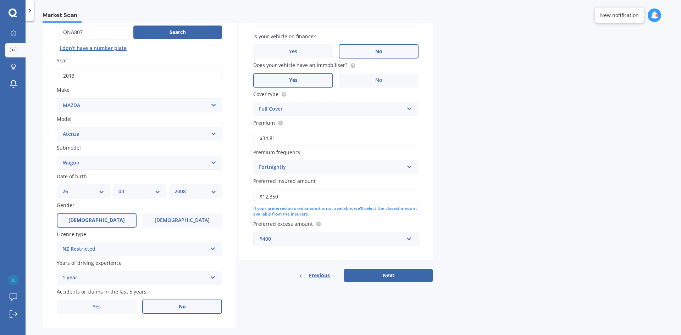
scroll to position [82, 0]
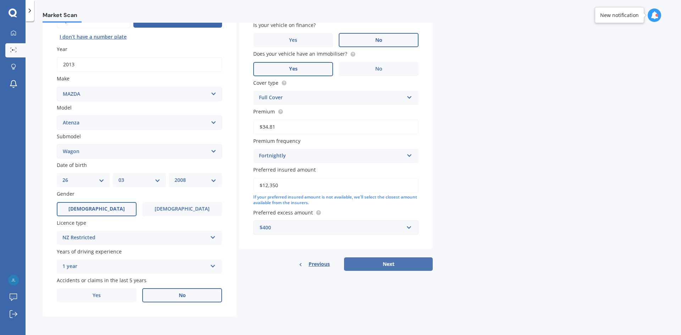
click at [403, 263] on button "Next" at bounding box center [388, 263] width 89 height 13
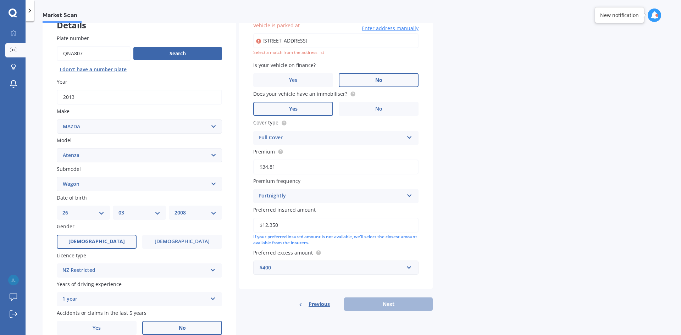
scroll to position [49, 0]
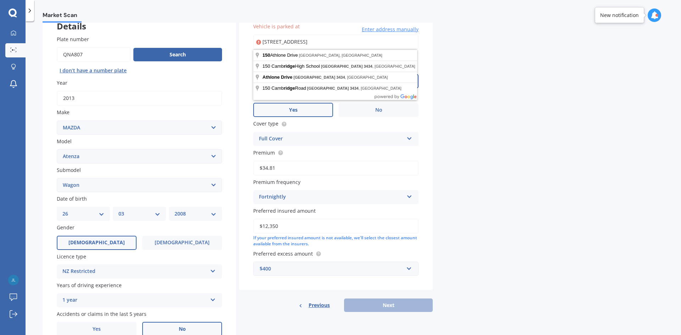
type input "[STREET_ADDRESS]"
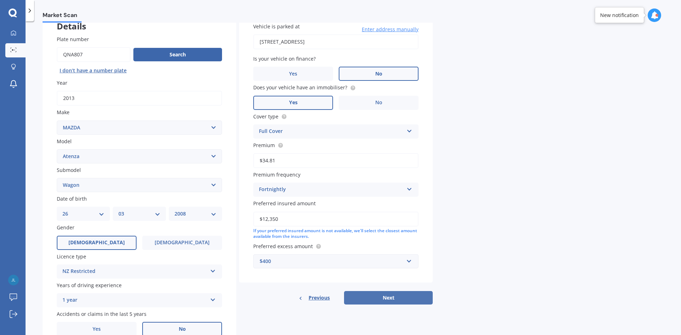
click at [393, 303] on button "Next" at bounding box center [388, 297] width 89 height 13
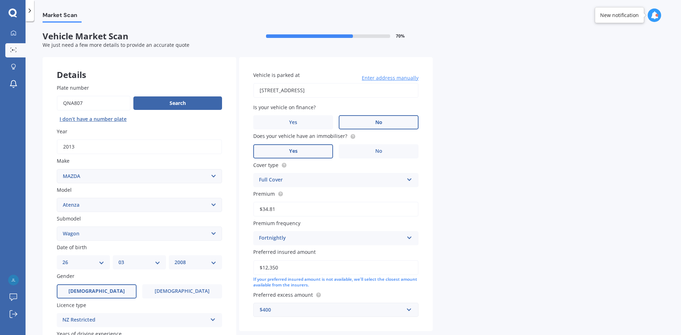
select select "26"
select select "03"
select select "2008"
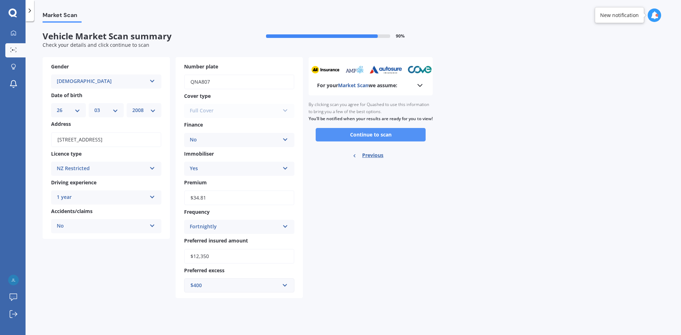
click at [374, 141] on button "Continue to scan" at bounding box center [371, 134] width 110 height 13
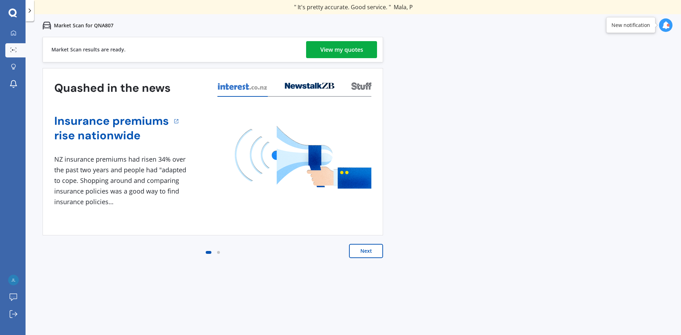
click at [352, 50] on div "View my quotes" at bounding box center [341, 49] width 43 height 17
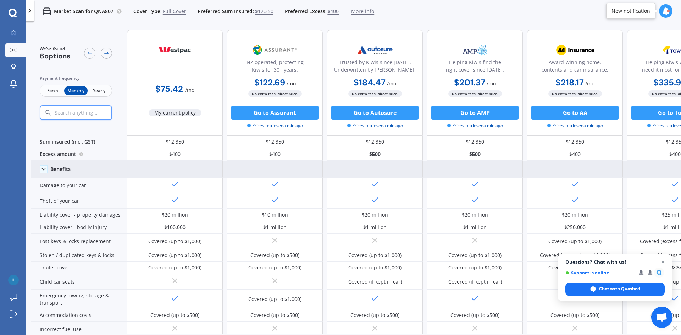
click at [44, 171] on icon at bounding box center [43, 169] width 7 height 7
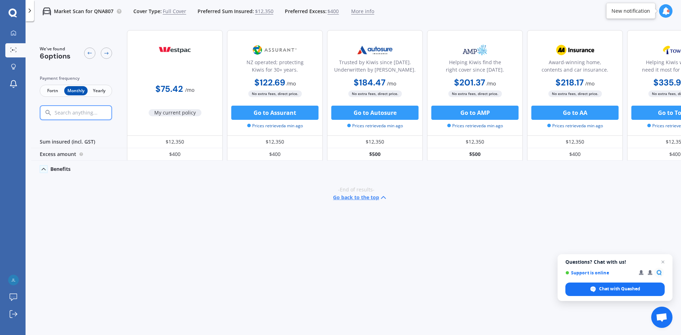
click at [44, 170] on icon at bounding box center [43, 169] width 7 height 7
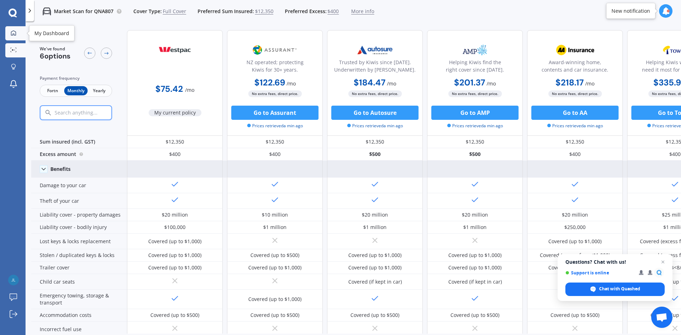
click at [16, 33] on div at bounding box center [13, 33] width 11 height 6
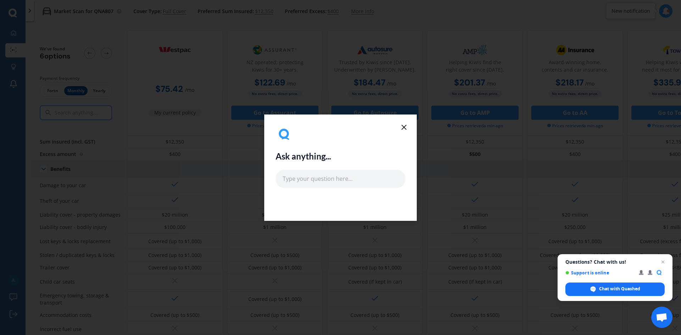
click at [403, 128] on line at bounding box center [404, 127] width 4 height 4
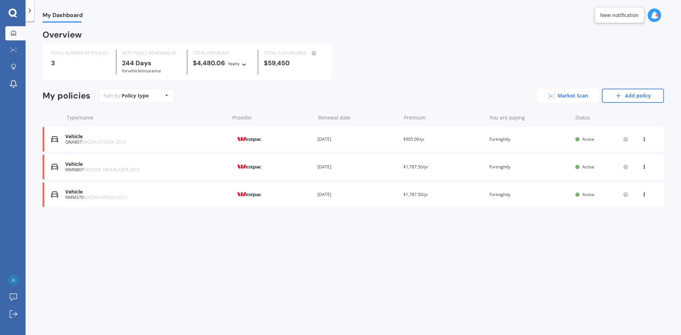
click at [561, 95] on link "Market Scan" at bounding box center [568, 96] width 62 height 14
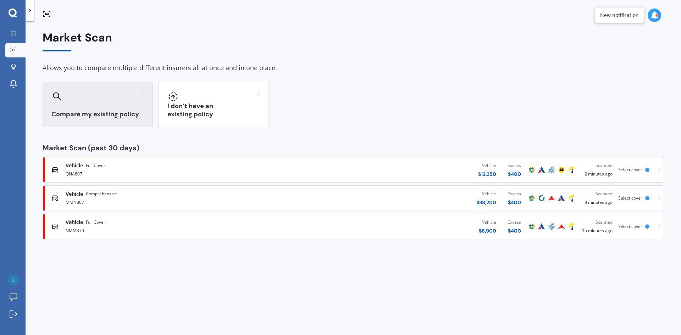
click at [90, 106] on div "Compare my existing policy" at bounding box center [98, 104] width 110 height 45
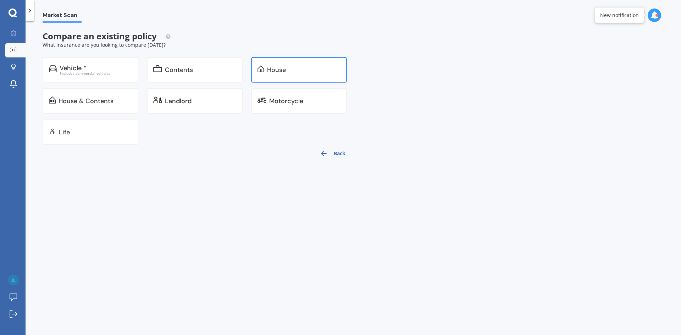
click at [284, 61] on div "House" at bounding box center [299, 70] width 96 height 26
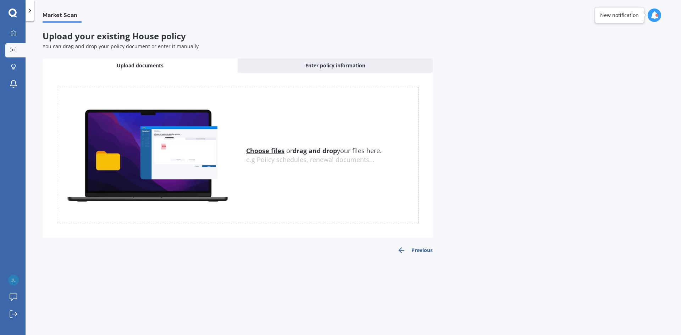
click at [266, 151] on u "Choose files" at bounding box center [265, 150] width 38 height 9
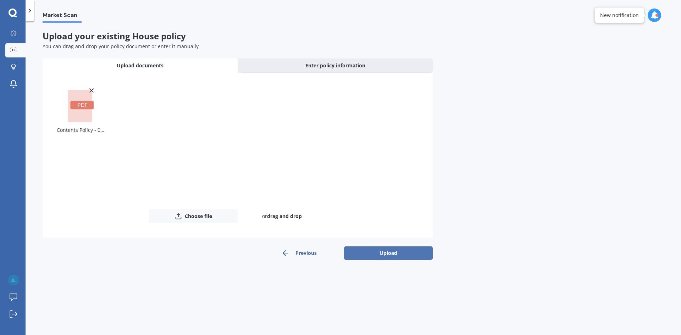
click at [382, 255] on button "Upload" at bounding box center [388, 252] width 89 height 13
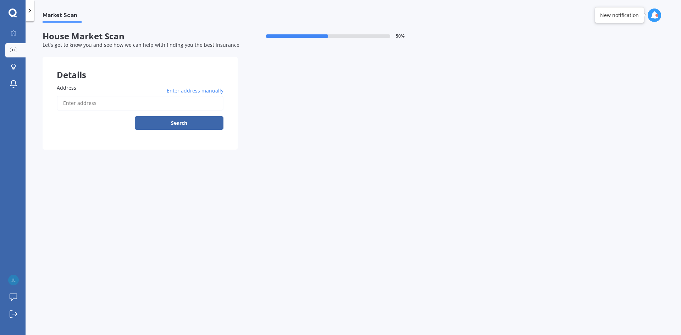
click at [92, 107] on input "Address" at bounding box center [140, 103] width 167 height 15
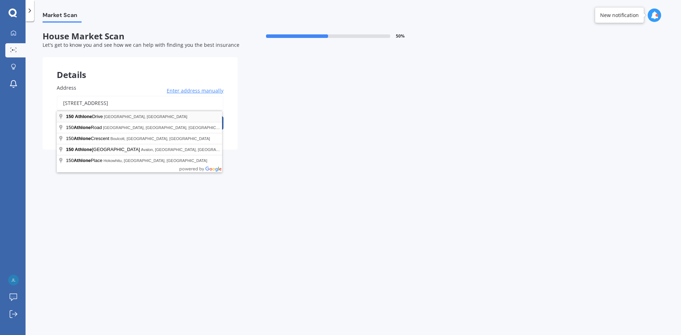
type input "[STREET_ADDRESS]"
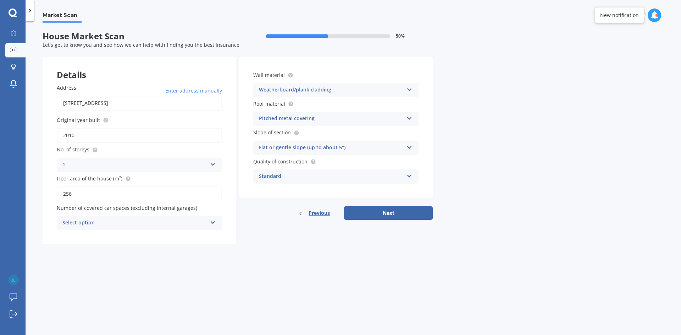
click at [212, 220] on icon at bounding box center [213, 221] width 6 height 5
click at [77, 286] on div "4" at bounding box center [139, 287] width 164 height 13
click at [293, 91] on div "Weatherboard/plank cladding" at bounding box center [331, 90] width 145 height 9
click at [471, 103] on div "Market Scan House Market Scan 50 % Let's get to know you and see how we can hel…" at bounding box center [353, 180] width 655 height 314
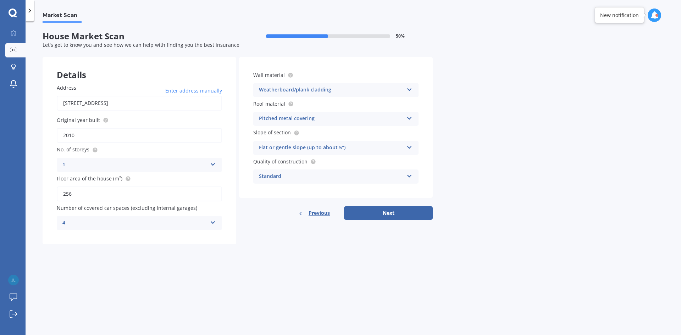
click at [370, 149] on div "Flat or gentle slope (up to about 5°)" at bounding box center [331, 148] width 145 height 9
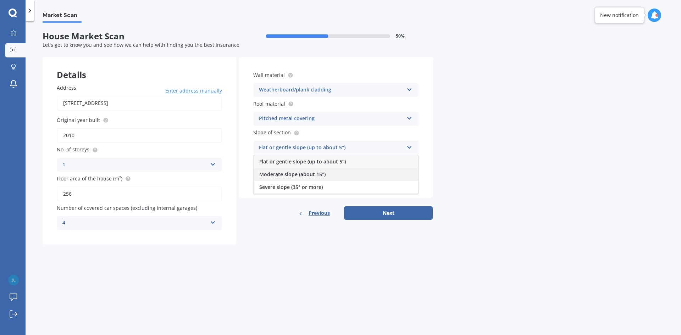
click at [331, 172] on div "Moderate slope (about 15°)" at bounding box center [335, 174] width 164 height 13
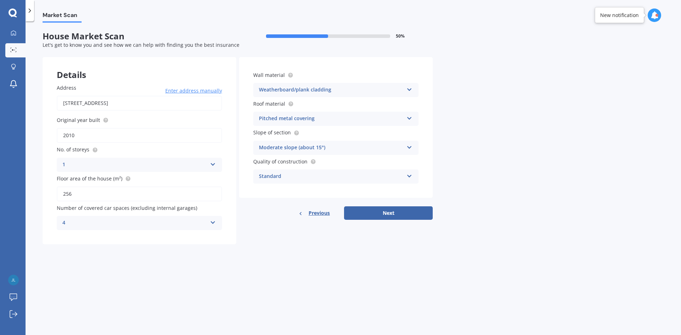
click at [280, 177] on div "Standard" at bounding box center [331, 176] width 145 height 9
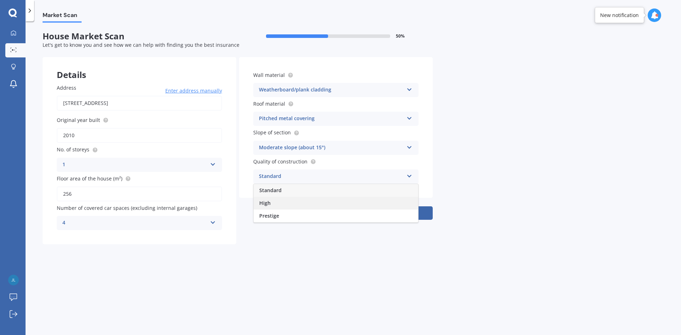
click at [275, 202] on div "High" at bounding box center [335, 203] width 164 height 13
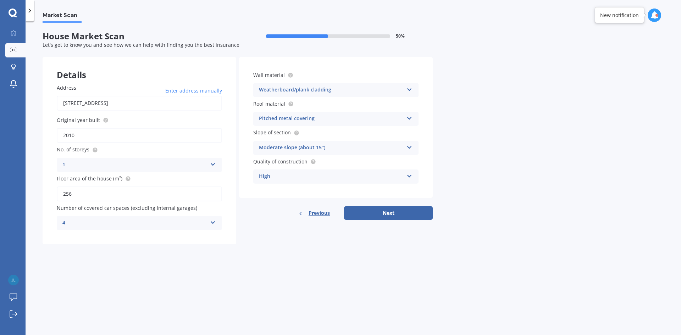
click at [408, 89] on icon at bounding box center [409, 88] width 6 height 5
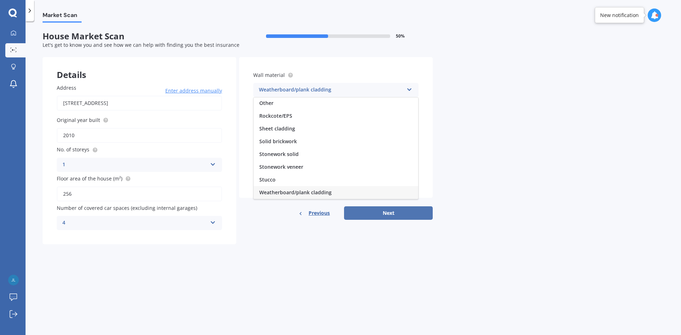
click at [389, 212] on button "Next" at bounding box center [388, 212] width 89 height 13
select select "26"
select select "03"
select select "2008"
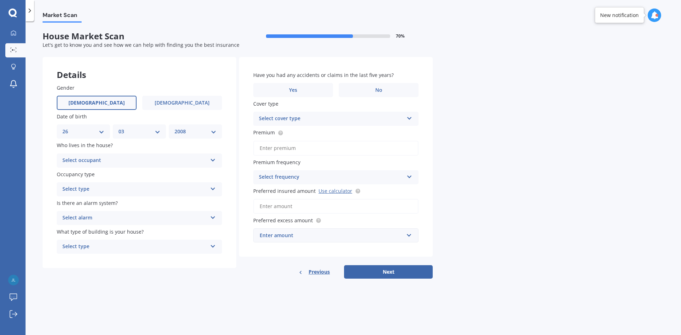
click at [101, 133] on select "DD 01 02 03 04 05 06 07 08 09 10 11 12 13 14 15 16 17 18 19 20 21 22 23 24 25 2…" at bounding box center [83, 132] width 42 height 8
select select "21"
click at [62, 128] on select "DD 01 02 03 04 05 06 07 08 09 10 11 12 13 14 15 16 17 18 19 20 21 22 23 24 25 2…" at bounding box center [83, 132] width 42 height 8
click at [151, 131] on select "MM 01 02 03 04 05 06 07 08 09 10 11 12" at bounding box center [139, 132] width 42 height 8
select select "06"
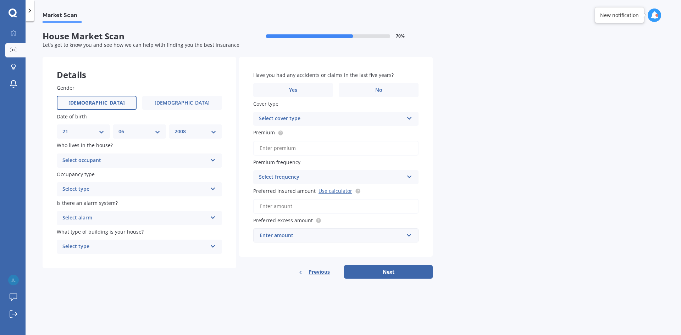
click at [118, 128] on select "MM 01 02 03 04 05 06 07 08 09 10 11 12" at bounding box center [139, 132] width 42 height 8
click at [214, 129] on select "YYYY 2009 2008 2007 2006 2005 2004 2003 2002 2001 2000 1999 1998 1997 1996 1995…" at bounding box center [195, 132] width 42 height 8
select select "1978"
click at [174, 128] on select "YYYY 2009 2008 2007 2006 2005 2004 2003 2002 2001 2000 1999 1998 1997 1996 1995…" at bounding box center [195, 132] width 42 height 8
click at [126, 159] on div "Select occupant" at bounding box center [134, 160] width 145 height 9
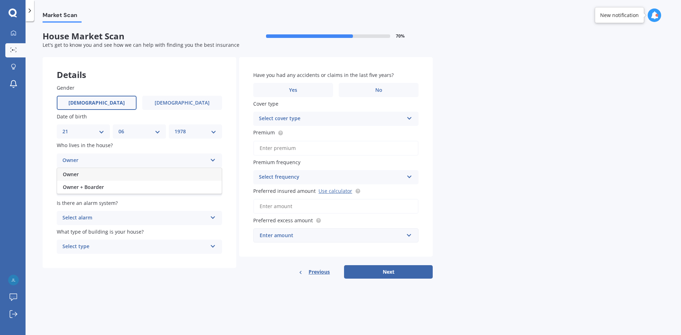
click at [112, 173] on div "Owner" at bounding box center [139, 174] width 164 height 13
click at [114, 189] on div "Select type" at bounding box center [134, 189] width 145 height 9
click at [111, 206] on div "Permanent" at bounding box center [139, 203] width 164 height 13
click at [116, 219] on div "Select alarm" at bounding box center [134, 218] width 145 height 9
click at [107, 255] on div "No" at bounding box center [139, 257] width 164 height 13
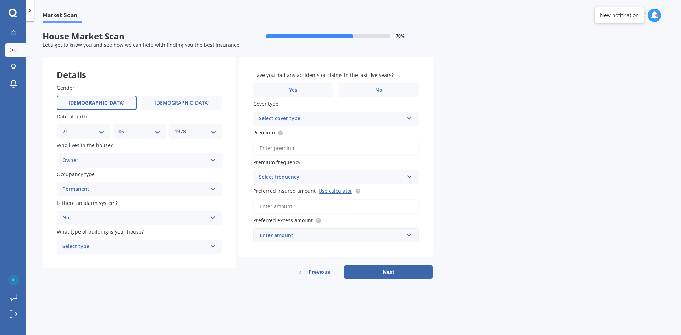
click at [126, 246] on div "Select type" at bounding box center [134, 246] width 145 height 9
click at [119, 262] on div "Freestanding" at bounding box center [139, 260] width 164 height 13
click at [297, 91] on span "Yes" at bounding box center [293, 90] width 9 height 6
click at [0, 0] on input "Yes" at bounding box center [0, 0] width 0 height 0
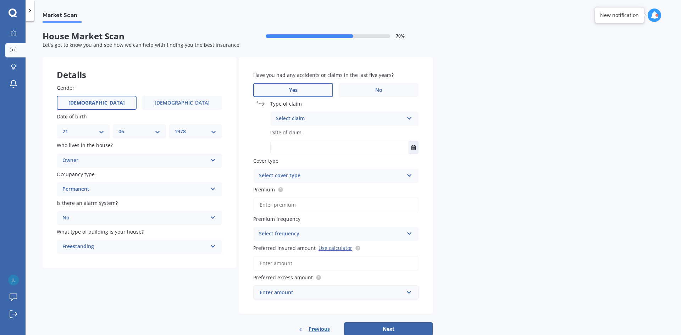
click at [308, 118] on div "Select claim" at bounding box center [340, 119] width 128 height 9
click at [302, 134] on span "Accidental damage" at bounding box center [299, 132] width 46 height 7
click at [415, 151] on button "Select date" at bounding box center [413, 147] width 10 height 13
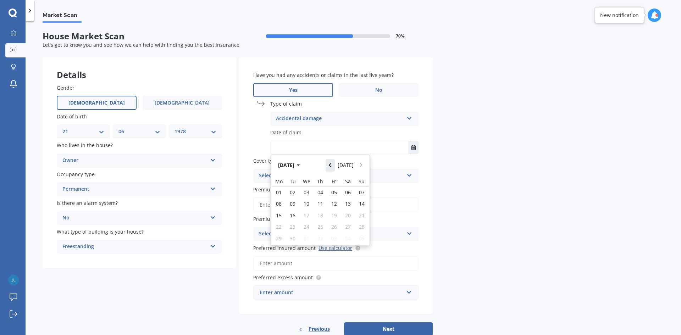
click at [331, 167] on icon "Navigate back" at bounding box center [330, 165] width 2 height 4
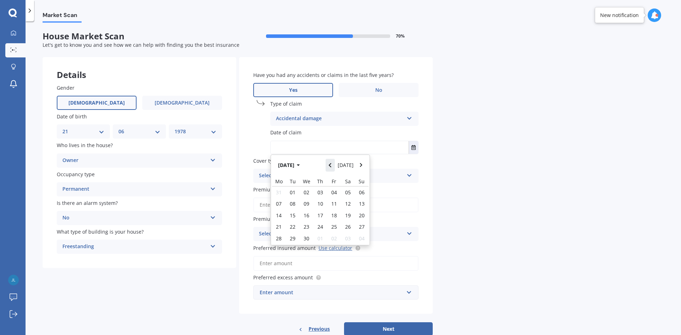
click at [331, 167] on icon "Navigate back" at bounding box center [330, 165] width 2 height 4
click at [331, 167] on icon "Navigate back" at bounding box center [329, 165] width 3 height 5
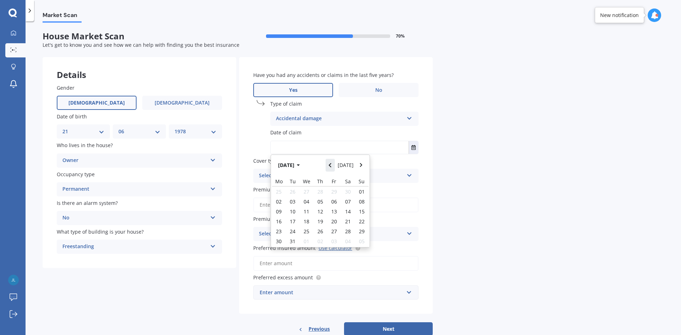
click at [334, 167] on button "Navigate back" at bounding box center [329, 165] width 9 height 13
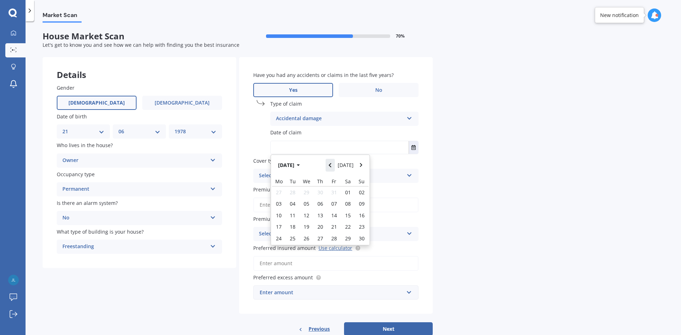
click at [334, 167] on button "Navigate back" at bounding box center [329, 165] width 9 height 13
click at [329, 166] on button "Navigate back" at bounding box center [329, 165] width 9 height 13
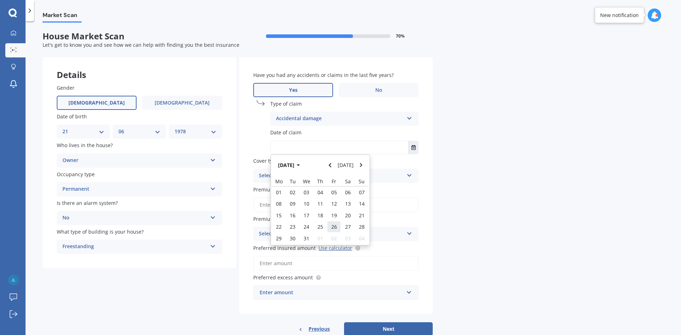
click at [335, 227] on span "26" at bounding box center [334, 226] width 6 height 7
type input "[DATE]"
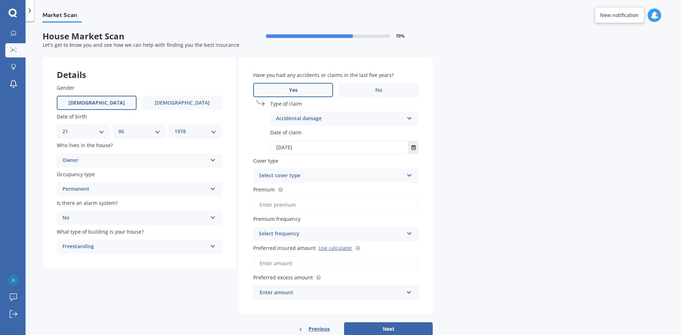
click at [324, 174] on div "Select cover type" at bounding box center [331, 176] width 145 height 9
click at [311, 188] on div "High" at bounding box center [335, 189] width 164 height 13
click at [285, 205] on input "Premium" at bounding box center [335, 204] width 165 height 15
type input "$45.93"
click at [293, 237] on div "Select frequency" at bounding box center [331, 234] width 145 height 9
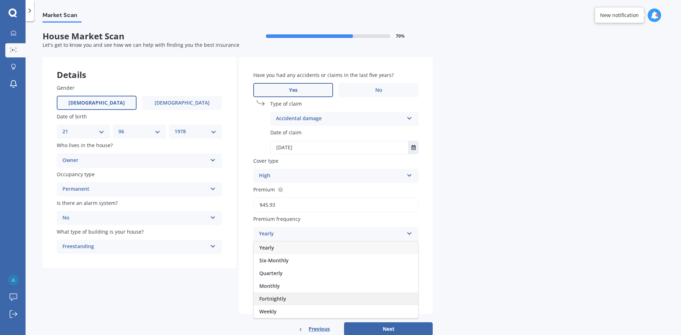
click at [277, 295] on div "Fortnightly" at bounding box center [335, 298] width 164 height 13
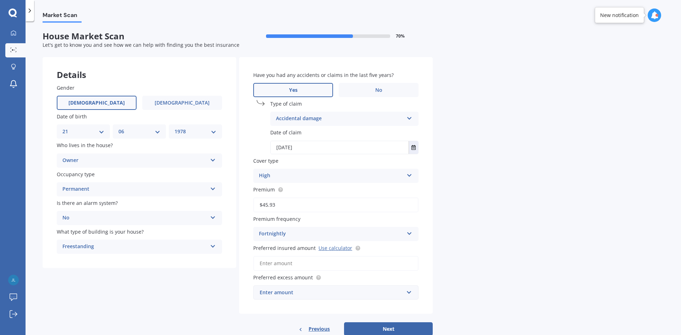
click at [292, 263] on input "Preferred insured amount Use calculator" at bounding box center [335, 263] width 165 height 15
type input "$4"
click at [271, 291] on div "Enter amount" at bounding box center [331, 293] width 144 height 8
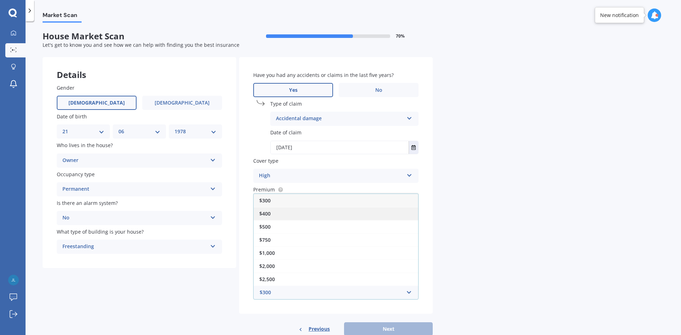
click at [273, 216] on div "$400" at bounding box center [335, 213] width 164 height 13
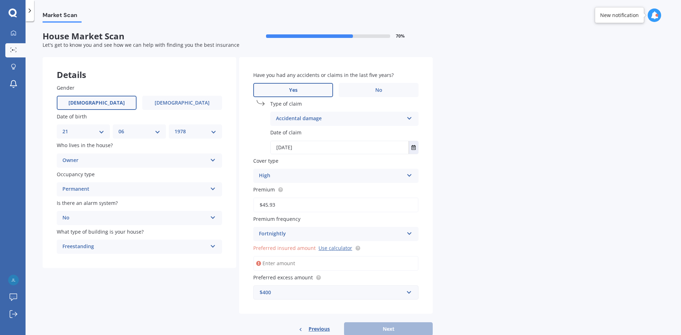
click at [282, 264] on input "Preferred insured amount Use calculator" at bounding box center [335, 263] width 165 height 15
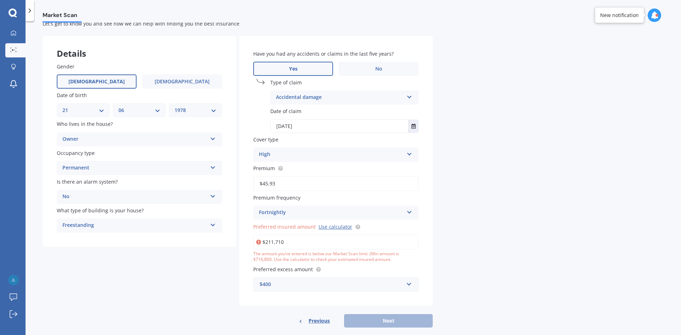
scroll to position [32, 0]
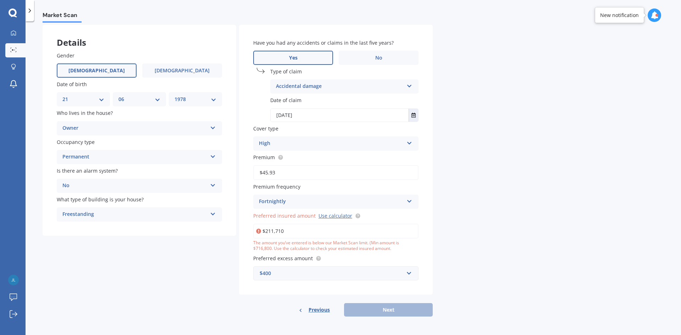
click at [390, 307] on div "Previous Next" at bounding box center [336, 309] width 194 height 13
click at [316, 268] on input "text" at bounding box center [333, 273] width 159 height 13
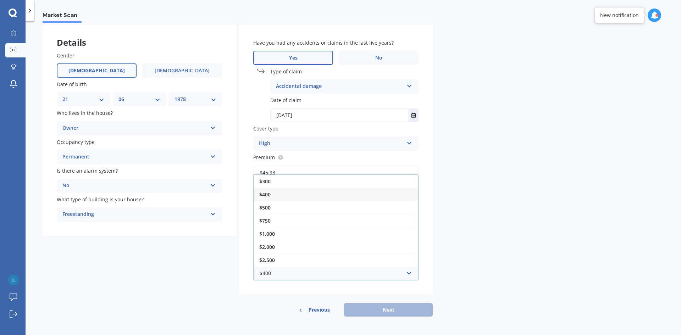
click at [283, 194] on div "$400" at bounding box center [335, 194] width 164 height 13
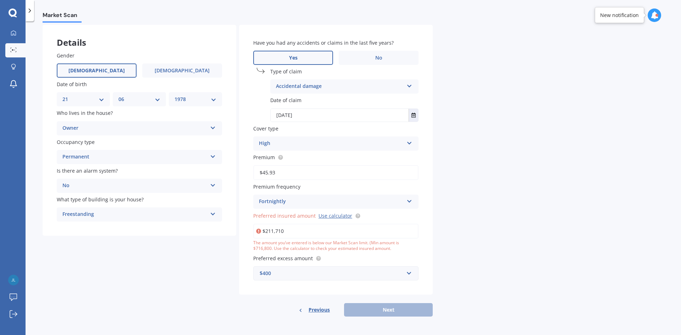
click at [296, 232] on input "$211,710" at bounding box center [335, 231] width 165 height 15
drag, startPoint x: 266, startPoint y: 231, endPoint x: 290, endPoint y: 231, distance: 23.8
click at [290, 231] on input "$211,710" at bounding box center [335, 231] width 165 height 15
paste input "1,342,50"
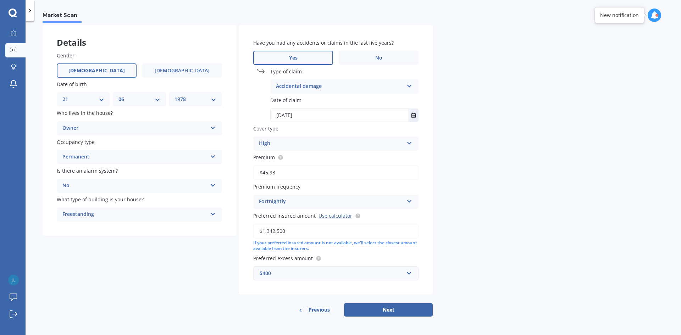
click at [308, 233] on input "$1,342,500" at bounding box center [335, 231] width 165 height 15
type input "$1,342,500"
click at [280, 277] on div "$400" at bounding box center [331, 273] width 144 height 8
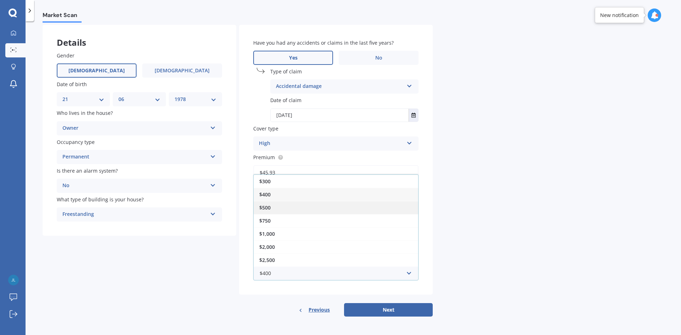
click at [271, 208] on div "$500" at bounding box center [335, 207] width 164 height 13
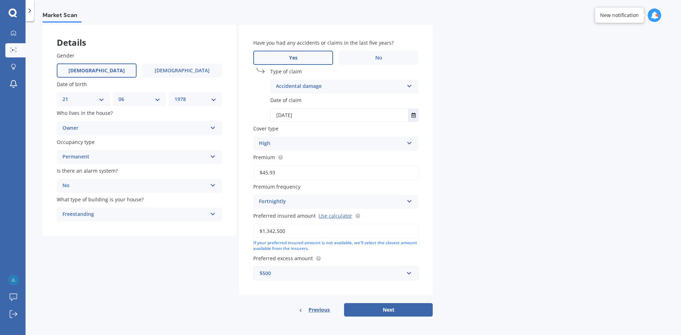
click at [281, 173] on input "$45.93" at bounding box center [335, 172] width 165 height 15
drag, startPoint x: 282, startPoint y: 173, endPoint x: 251, endPoint y: 171, distance: 30.5
click at [251, 171] on div "Have you had any accidents or claims in the last five years? Yes No Type of cla…" at bounding box center [336, 160] width 194 height 270
type input "$108.80"
click at [514, 201] on div "Market Scan House Market Scan 70 % Let's get to know you and see how we can hel…" at bounding box center [353, 180] width 655 height 314
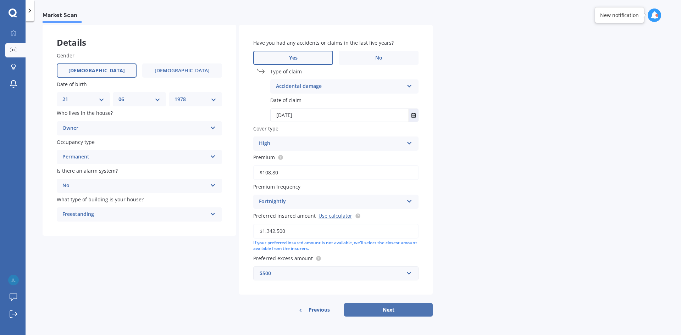
click at [393, 310] on button "Next" at bounding box center [388, 309] width 89 height 13
select select "21"
select select "06"
select select "1978"
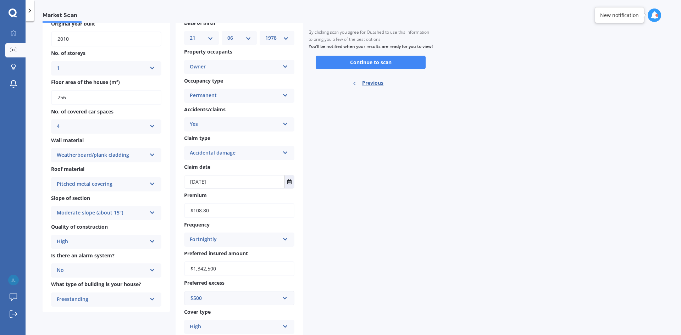
scroll to position [60, 0]
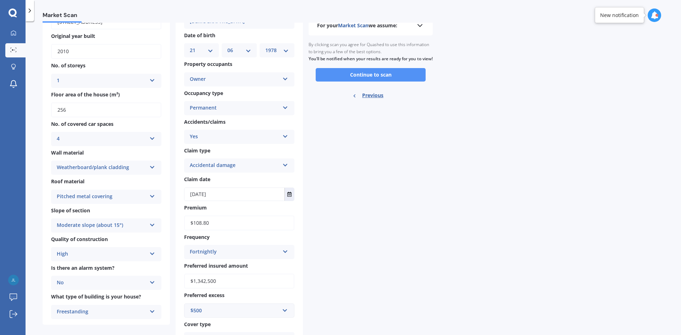
click at [380, 78] on button "Continue to scan" at bounding box center [371, 74] width 110 height 13
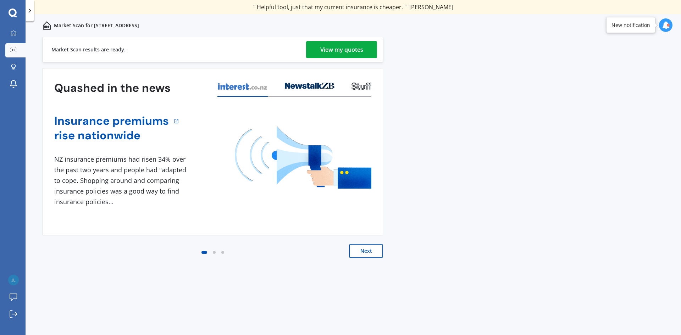
click at [332, 53] on div "View my quotes" at bounding box center [341, 49] width 43 height 17
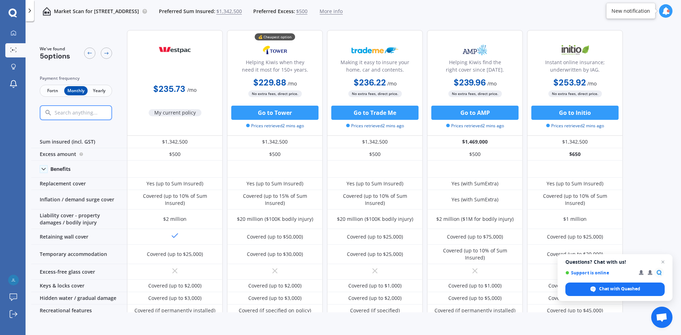
click at [52, 91] on span "Fortn" at bounding box center [52, 90] width 23 height 9
click at [9, 49] on div at bounding box center [13, 50] width 11 height 5
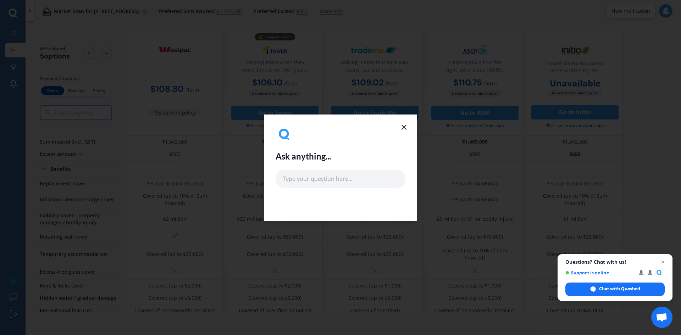
click at [402, 127] on icon at bounding box center [404, 127] width 9 height 9
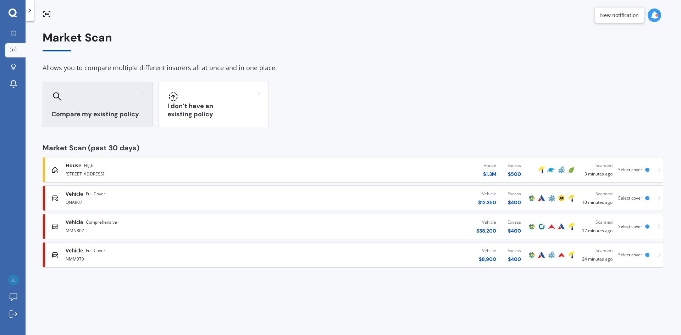
click at [85, 103] on div "Compare my existing policy" at bounding box center [98, 104] width 110 height 45
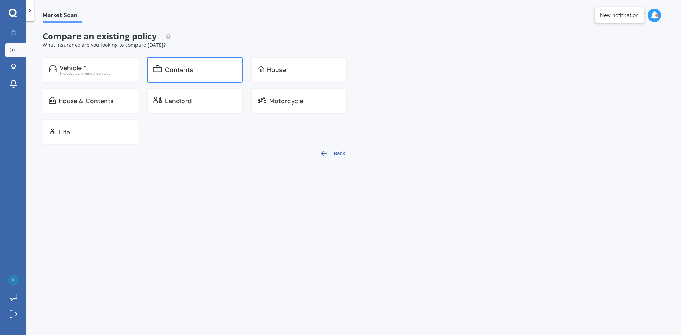
click at [188, 71] on div "Contents" at bounding box center [179, 69] width 28 height 7
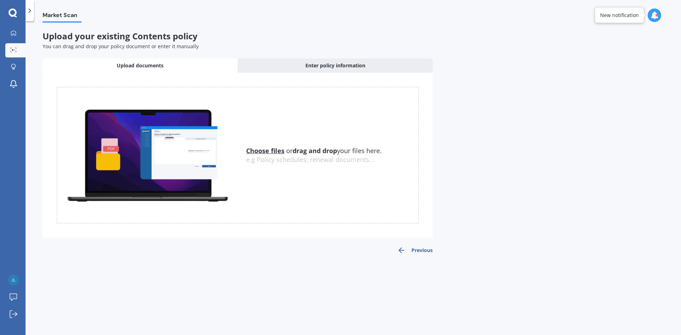
click at [259, 150] on u "Choose files" at bounding box center [265, 150] width 38 height 9
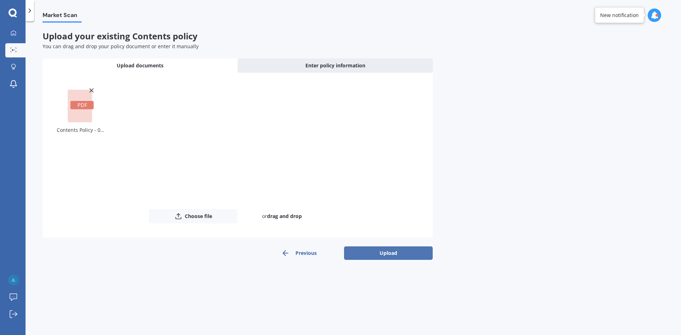
click at [384, 250] on button "Upload" at bounding box center [388, 252] width 89 height 13
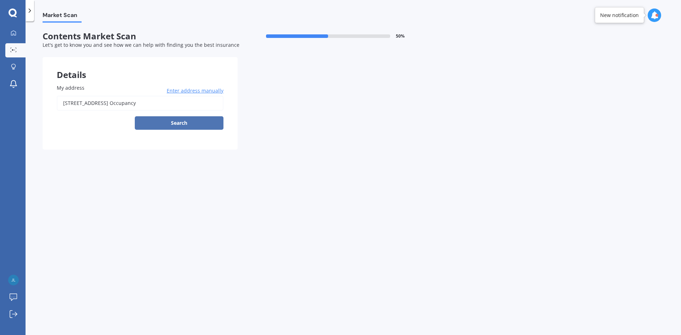
click at [181, 122] on button "Search" at bounding box center [179, 122] width 89 height 13
type input "[STREET_ADDRESS]"
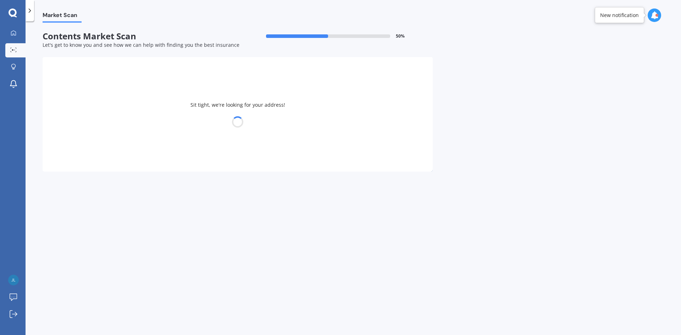
select select "21"
select select "06"
select select "1978"
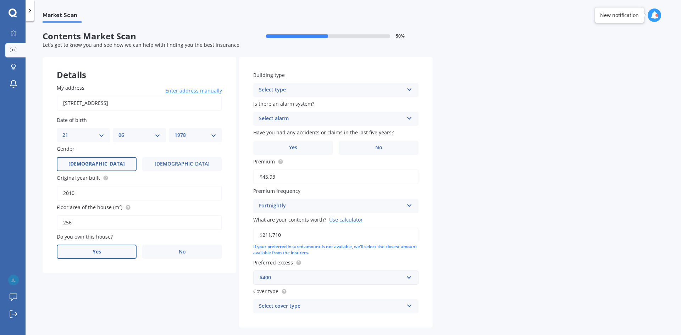
click at [94, 249] on span "Yes" at bounding box center [97, 252] width 9 height 6
click at [0, 0] on input "Yes" at bounding box center [0, 0] width 0 height 0
click at [138, 278] on div "Select occupant" at bounding box center [134, 281] width 145 height 9
click at [131, 290] on div "Owner" at bounding box center [139, 294] width 164 height 13
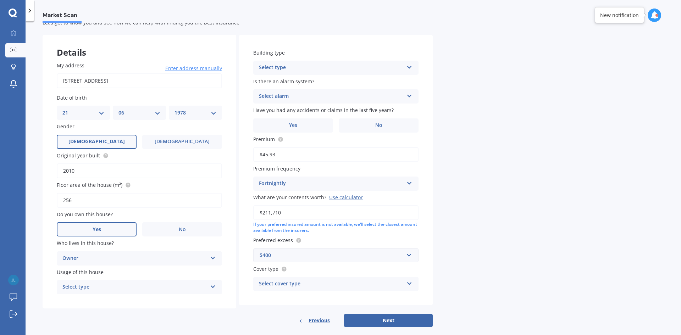
scroll to position [33, 0]
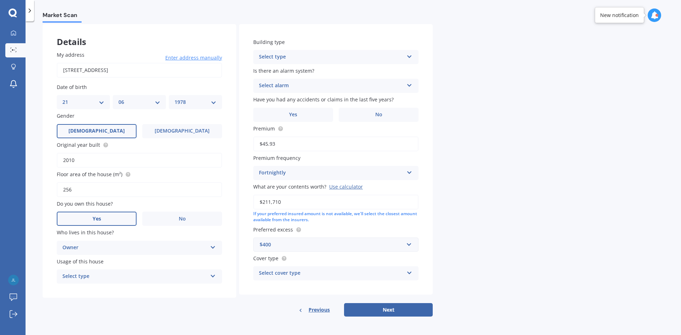
click at [135, 276] on div "Select type" at bounding box center [134, 276] width 145 height 9
click at [130, 289] on div "Permanent" at bounding box center [139, 290] width 164 height 13
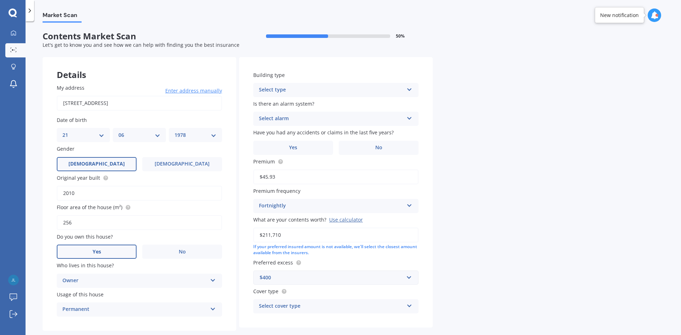
click at [291, 88] on div "Select type" at bounding box center [331, 90] width 145 height 9
click at [288, 99] on div "Freestanding" at bounding box center [335, 103] width 164 height 13
click at [290, 120] on div "Select alarm" at bounding box center [331, 119] width 145 height 9
click at [263, 157] on span "No" at bounding box center [262, 158] width 7 height 7
click at [296, 149] on span "Yes" at bounding box center [293, 148] width 9 height 6
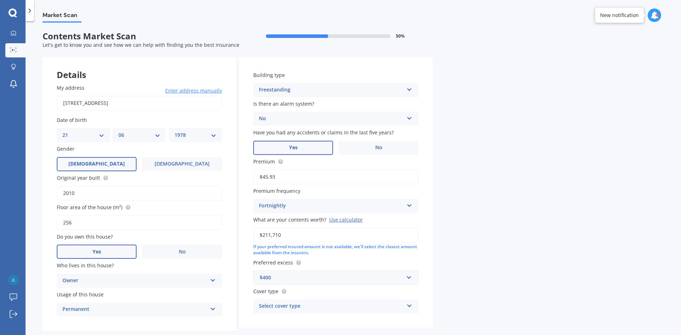
click at [0, 0] on input "Yes" at bounding box center [0, 0] width 0 height 0
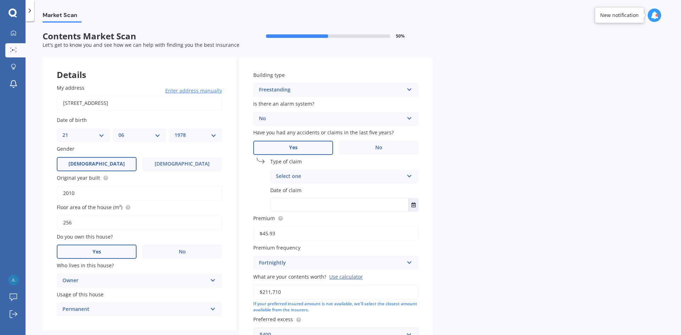
click at [301, 177] on div "Select one" at bounding box center [340, 176] width 128 height 9
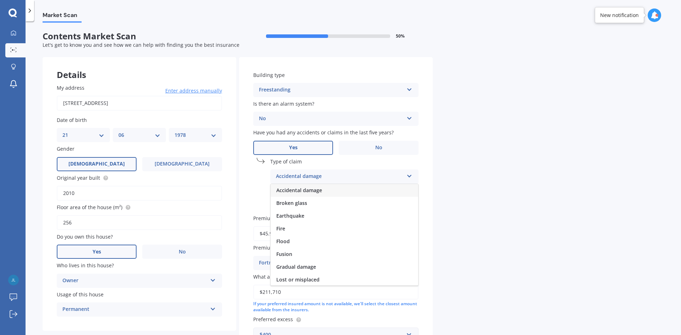
click at [321, 193] on span "Accidental damage" at bounding box center [299, 190] width 46 height 7
click at [307, 210] on input "text" at bounding box center [339, 205] width 138 height 13
click at [412, 205] on icon "Select date" at bounding box center [413, 204] width 4 height 5
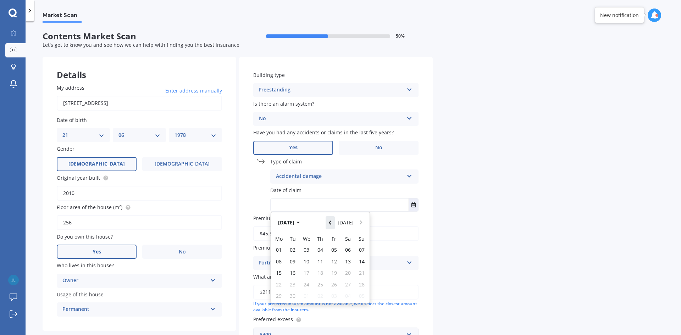
click at [335, 224] on button "Navigate back" at bounding box center [329, 222] width 9 height 13
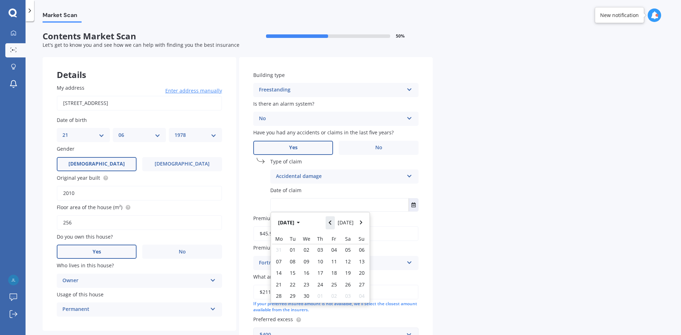
click at [335, 224] on button "Navigate back" at bounding box center [329, 222] width 9 height 13
click at [331, 223] on icon "Navigate back" at bounding box center [329, 222] width 3 height 5
click at [333, 281] on span "21" at bounding box center [334, 284] width 6 height 7
type input "[DATE]"
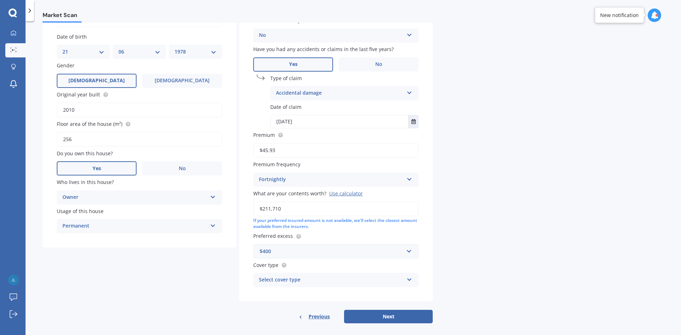
scroll to position [90, 0]
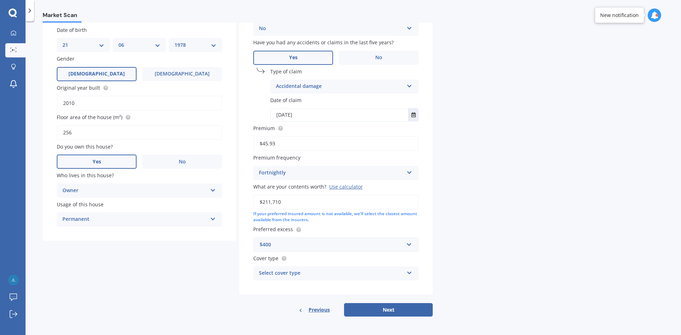
click at [316, 273] on div "Select cover type" at bounding box center [331, 273] width 145 height 9
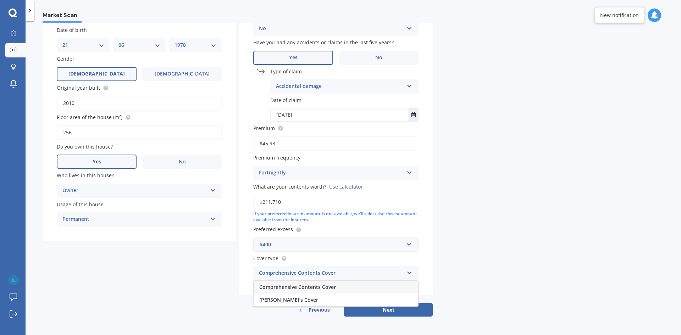
click at [315, 286] on span "Comprehensive Contents Cover" at bounding box center [297, 287] width 77 height 7
click at [382, 308] on button "Next" at bounding box center [388, 309] width 89 height 13
select select "21"
select select "06"
select select "1978"
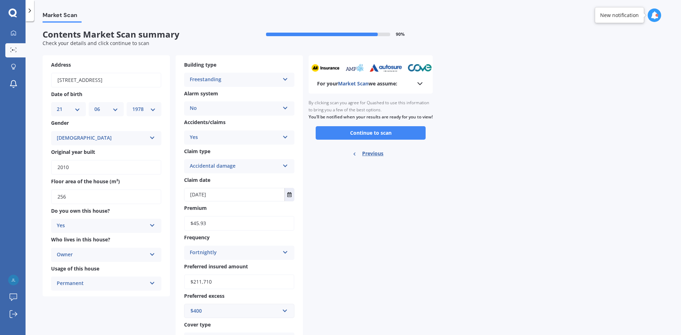
scroll to position [0, 0]
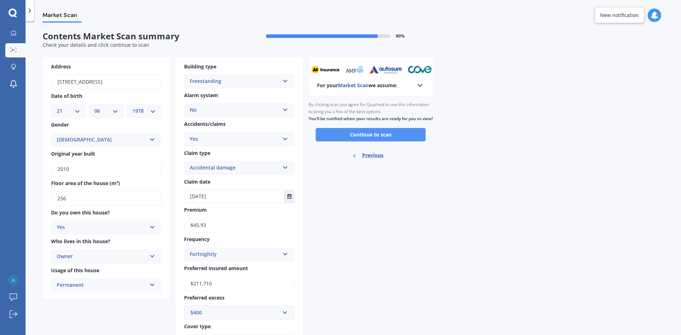
click at [375, 140] on button "Continue to scan" at bounding box center [371, 134] width 110 height 13
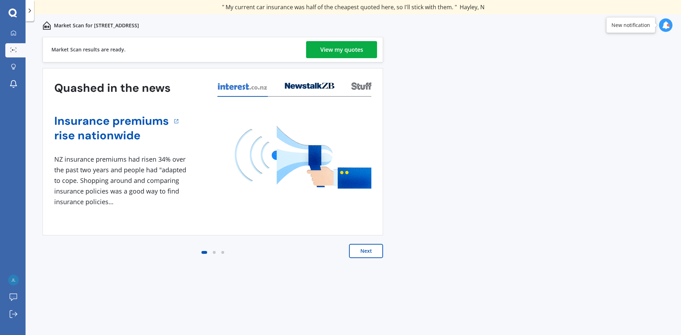
click at [337, 56] on div "View my quotes" at bounding box center [341, 49] width 43 height 17
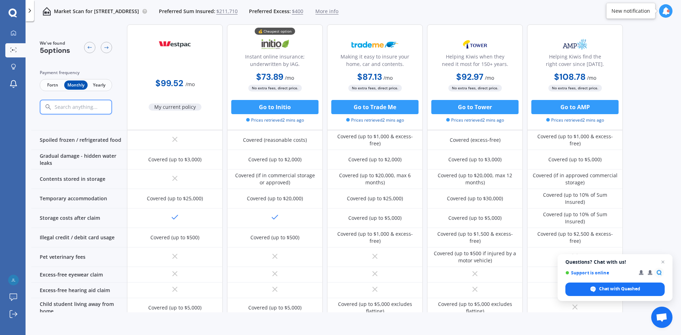
scroll to position [276, 0]
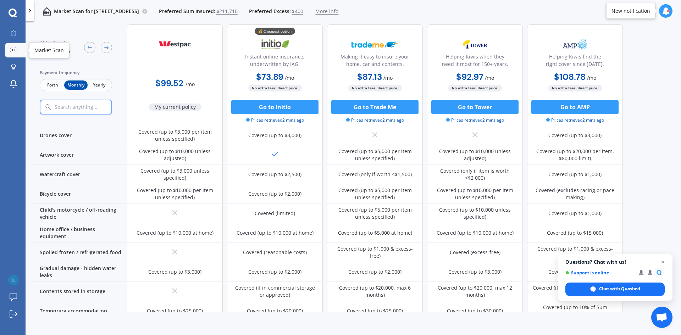
click at [15, 49] on icon at bounding box center [13, 50] width 6 height 5
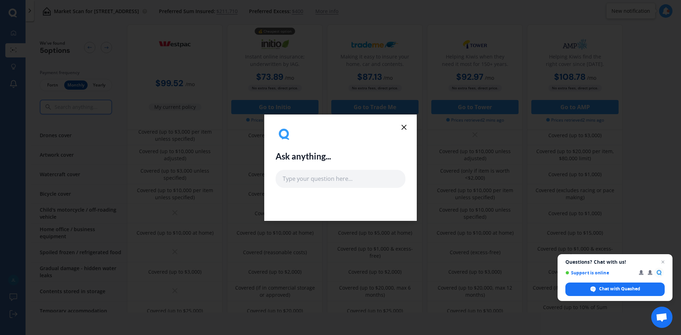
click at [403, 130] on icon at bounding box center [404, 127] width 9 height 9
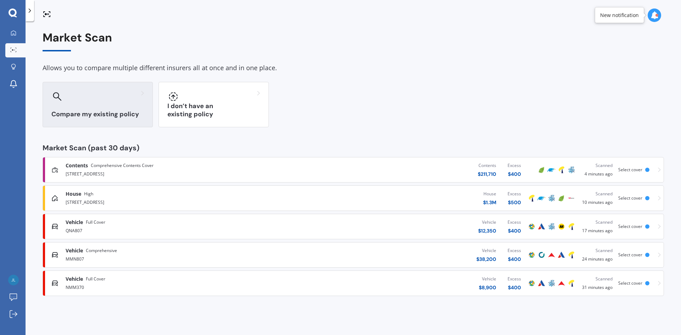
click at [103, 112] on h3 "Compare my existing policy" at bounding box center [97, 114] width 93 height 8
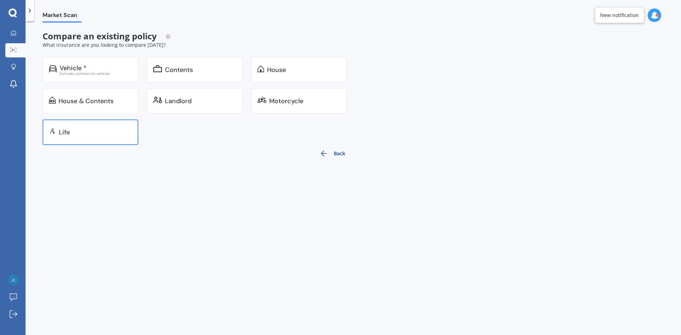
click at [83, 130] on div "Life" at bounding box center [95, 132] width 73 height 7
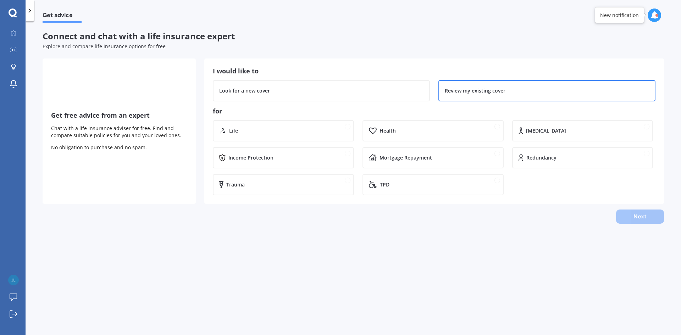
click at [503, 90] on div "Review my existing cover" at bounding box center [547, 90] width 204 height 7
click at [240, 129] on div "Life" at bounding box center [288, 130] width 118 height 7
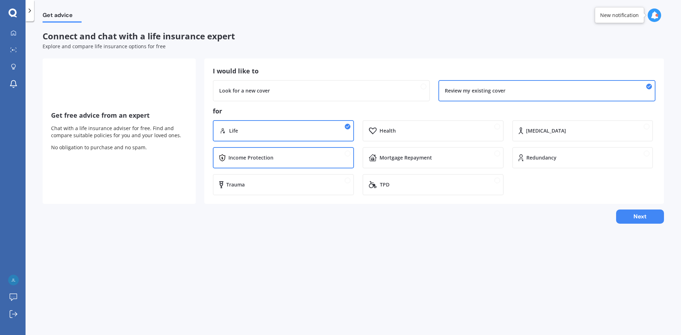
click at [268, 161] on div "Income Protection" at bounding box center [250, 157] width 45 height 7
click at [657, 219] on button "Next" at bounding box center [640, 217] width 48 height 14
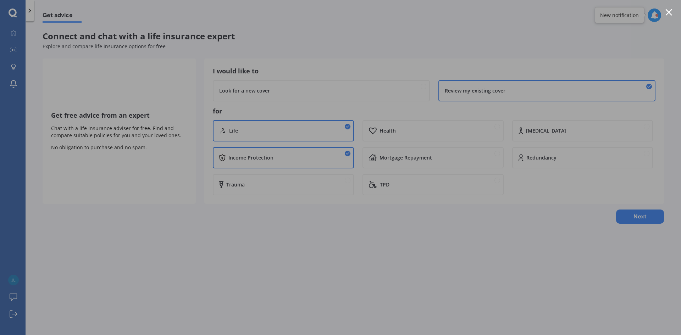
click at [666, 14] on div at bounding box center [668, 12] width 7 height 7
